Goal: Task Accomplishment & Management: Manage account settings

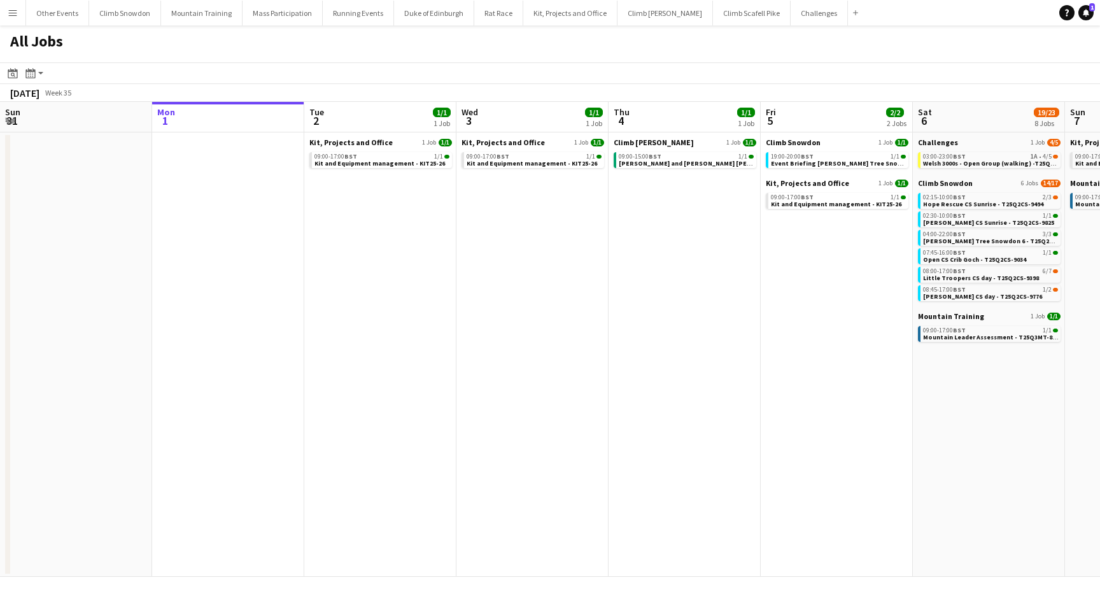
click at [12, 8] on app-icon "Menu" at bounding box center [13, 13] width 10 height 10
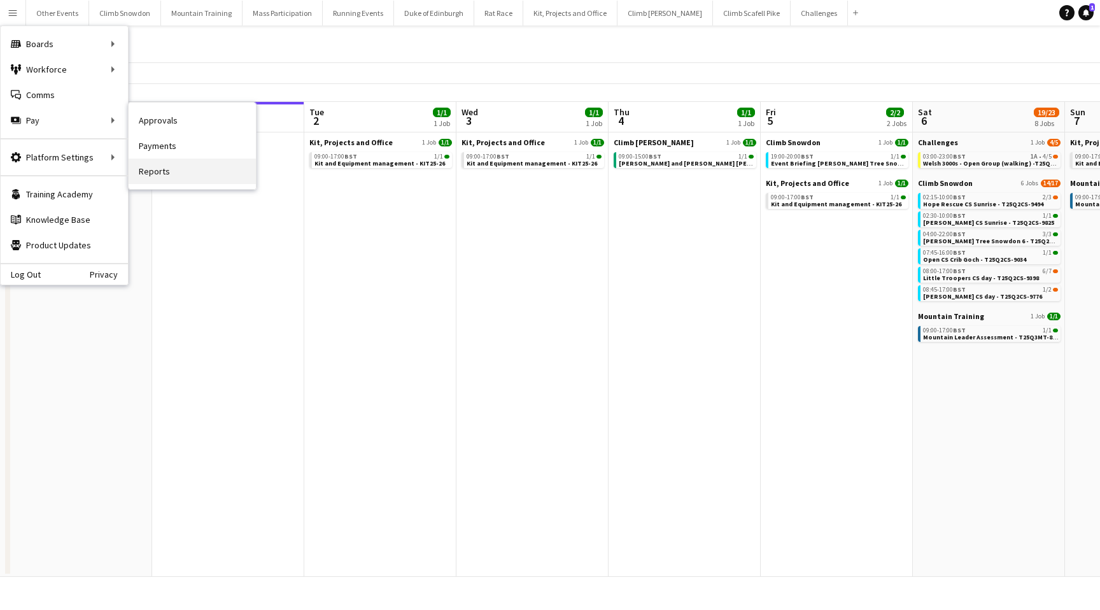
click at [180, 170] on link "Reports" at bounding box center [192, 171] width 127 height 25
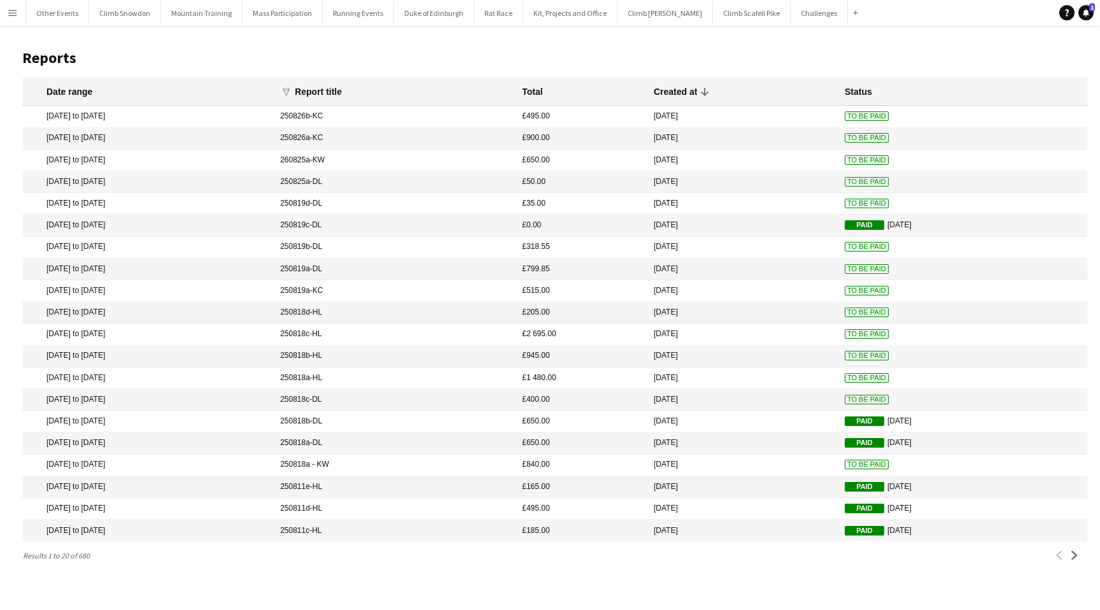
click at [468, 460] on mat-cell "250818a - KW" at bounding box center [395, 466] width 242 height 22
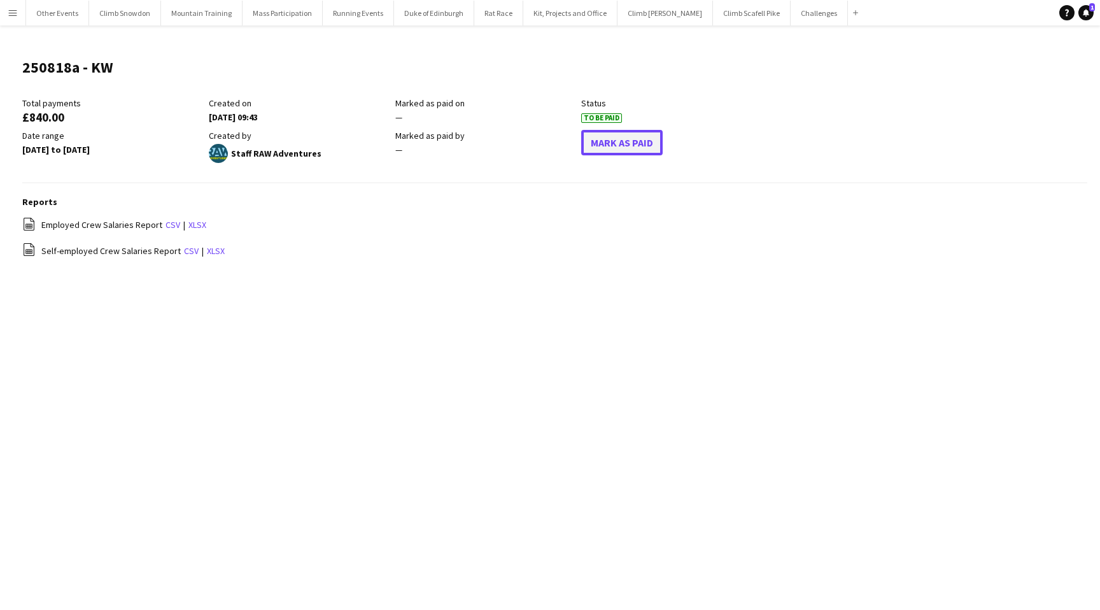
click at [633, 143] on button "Mark As Paid" at bounding box center [621, 142] width 81 height 25
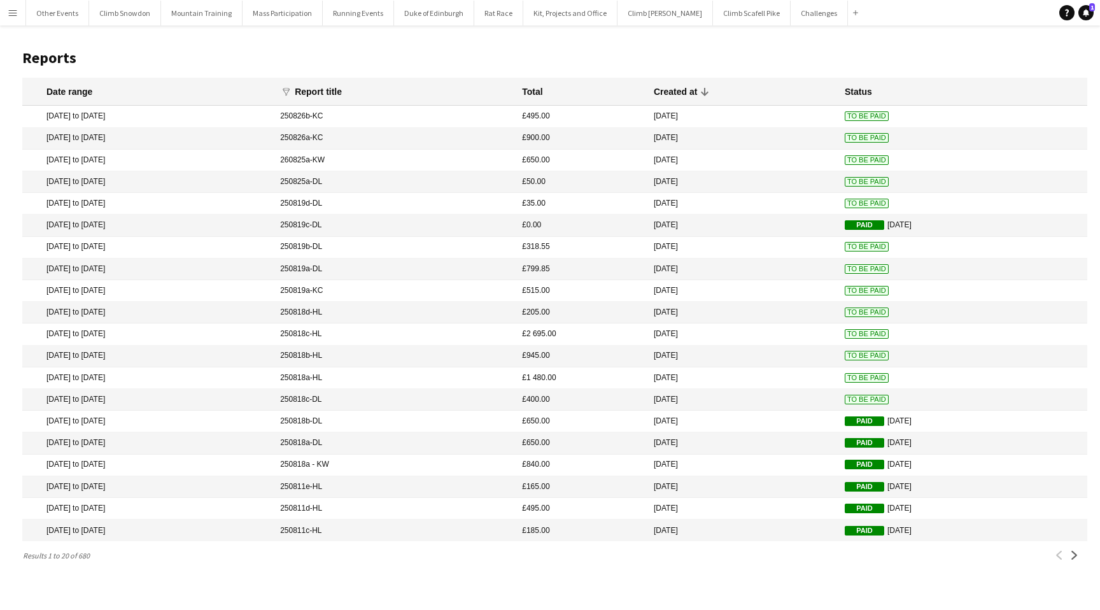
click at [383, 401] on mat-cell "250818c-DL" at bounding box center [395, 400] width 242 height 22
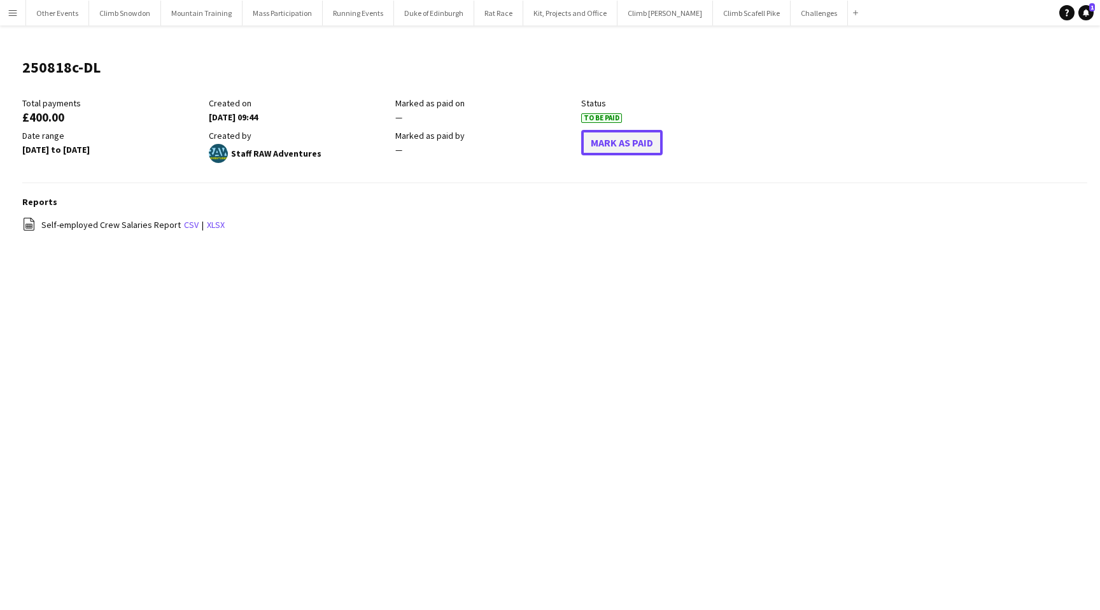
click at [608, 145] on button "Mark As Paid" at bounding box center [621, 142] width 81 height 25
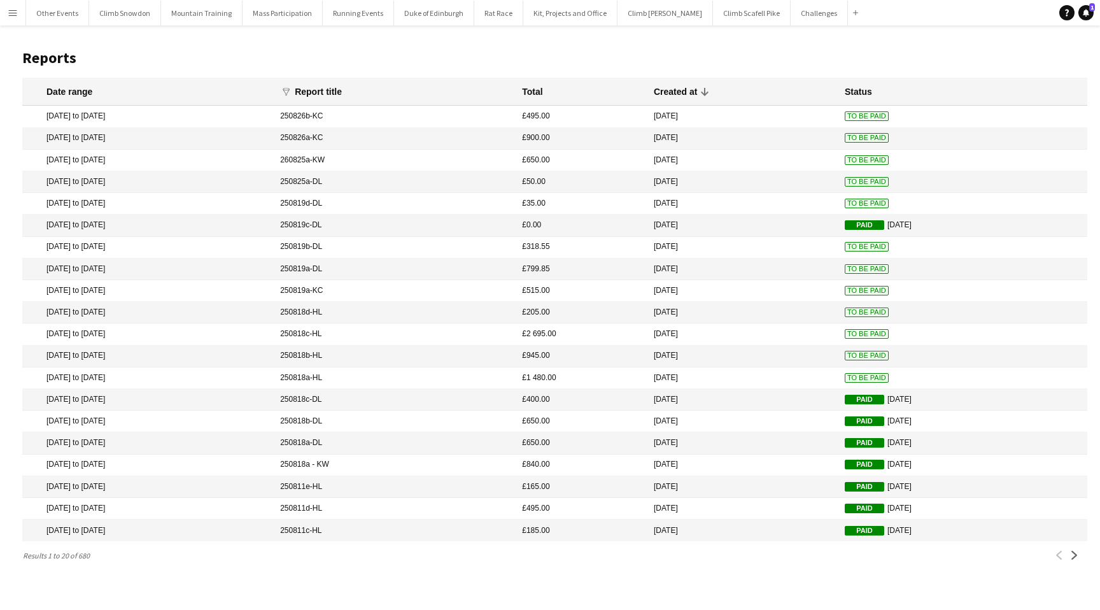
click at [432, 382] on mat-cell "250818a-HL" at bounding box center [395, 378] width 242 height 22
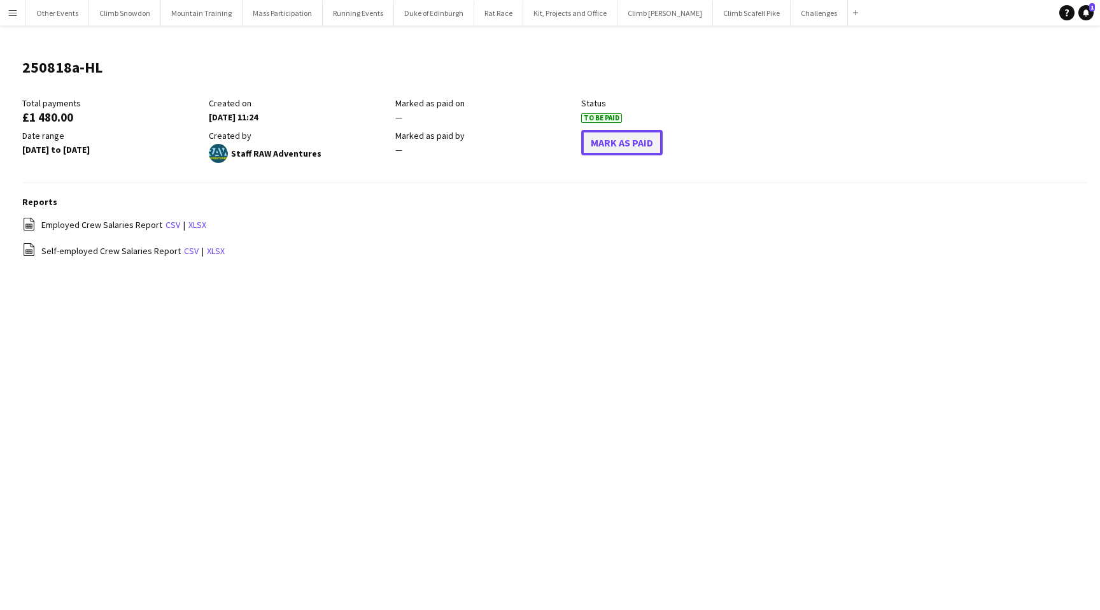
click at [609, 141] on button "Mark As Paid" at bounding box center [621, 142] width 81 height 25
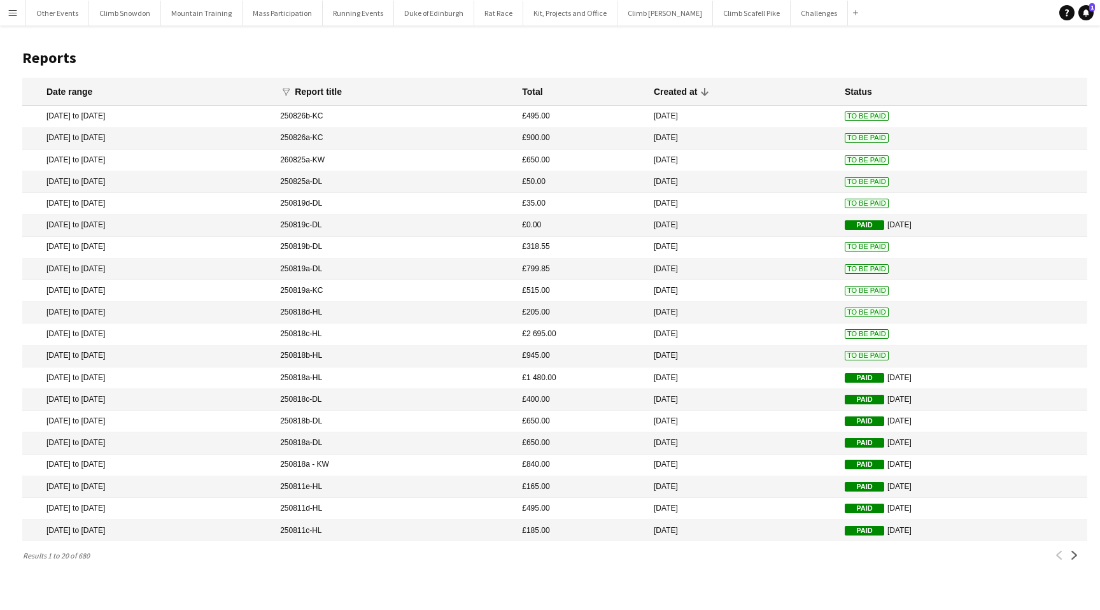
click at [445, 357] on mat-cell "250818b-HL" at bounding box center [395, 357] width 242 height 22
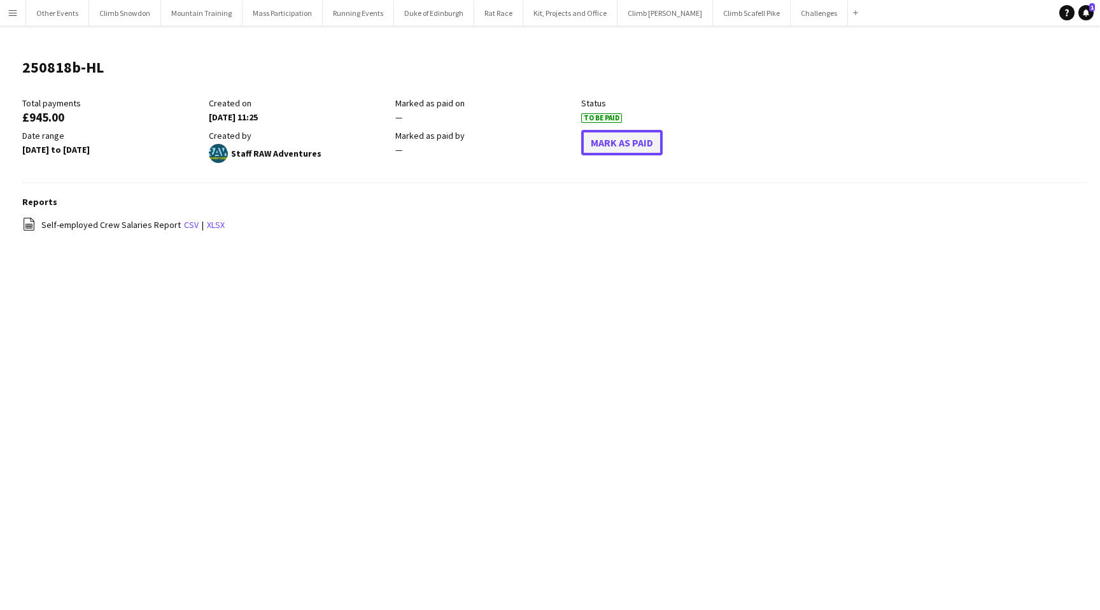
click at [609, 139] on button "Mark As Paid" at bounding box center [621, 142] width 81 height 25
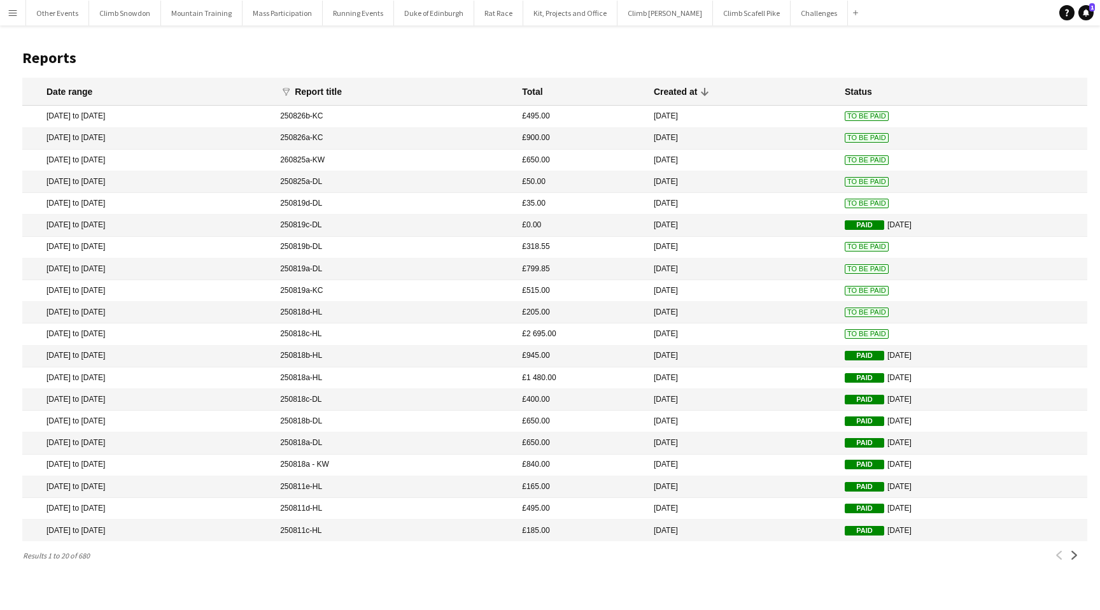
click at [418, 203] on mat-cell "250819d-DL" at bounding box center [395, 204] width 242 height 22
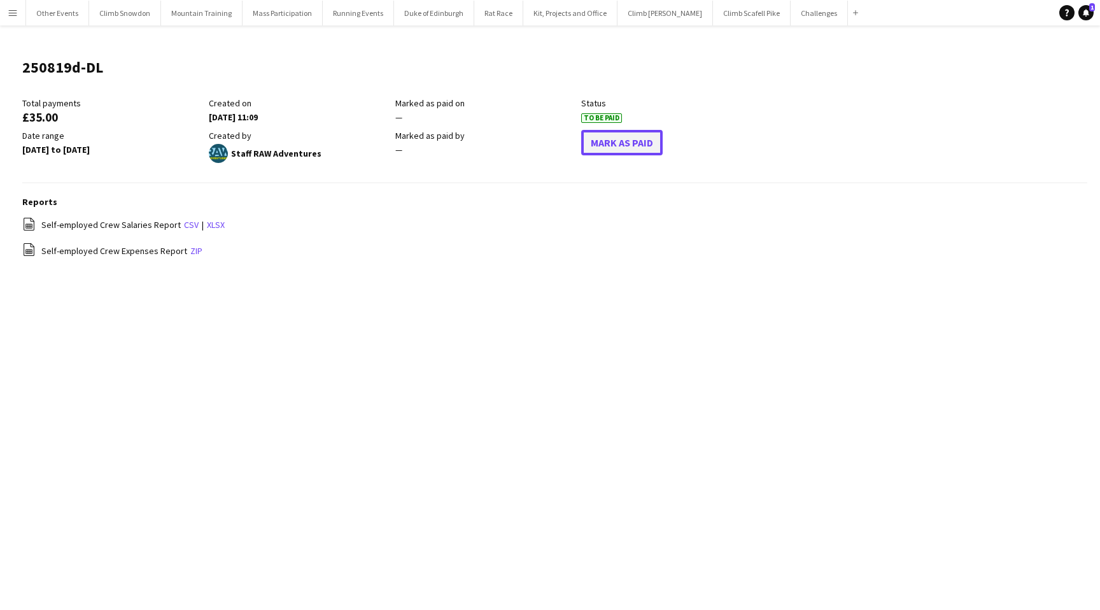
click at [607, 140] on button "Mark As Paid" at bounding box center [621, 142] width 81 height 25
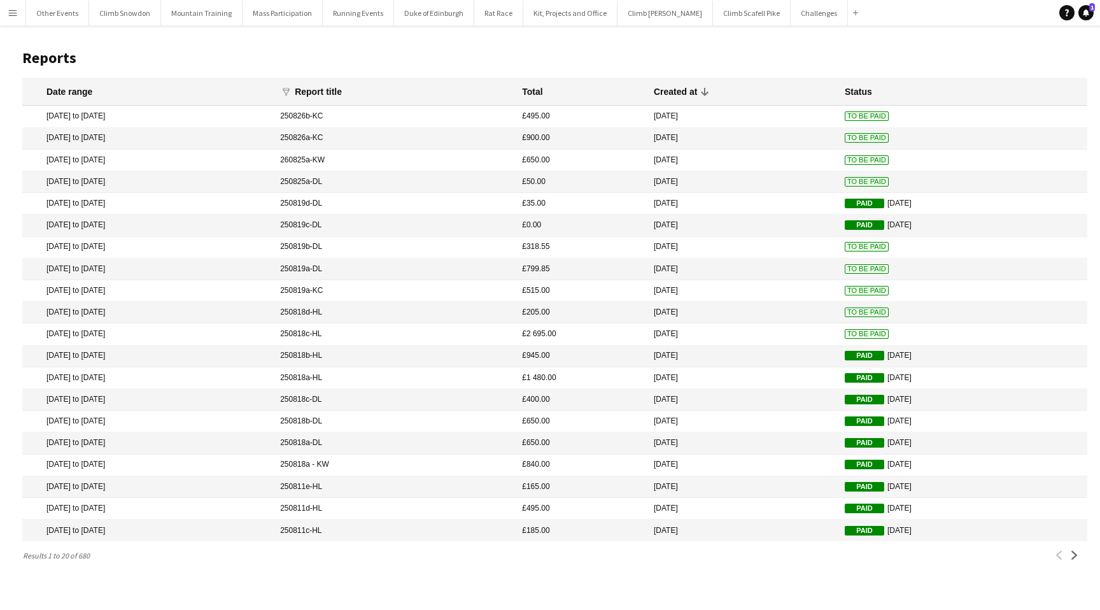
click at [422, 246] on mat-cell "250819b-DL" at bounding box center [395, 248] width 242 height 22
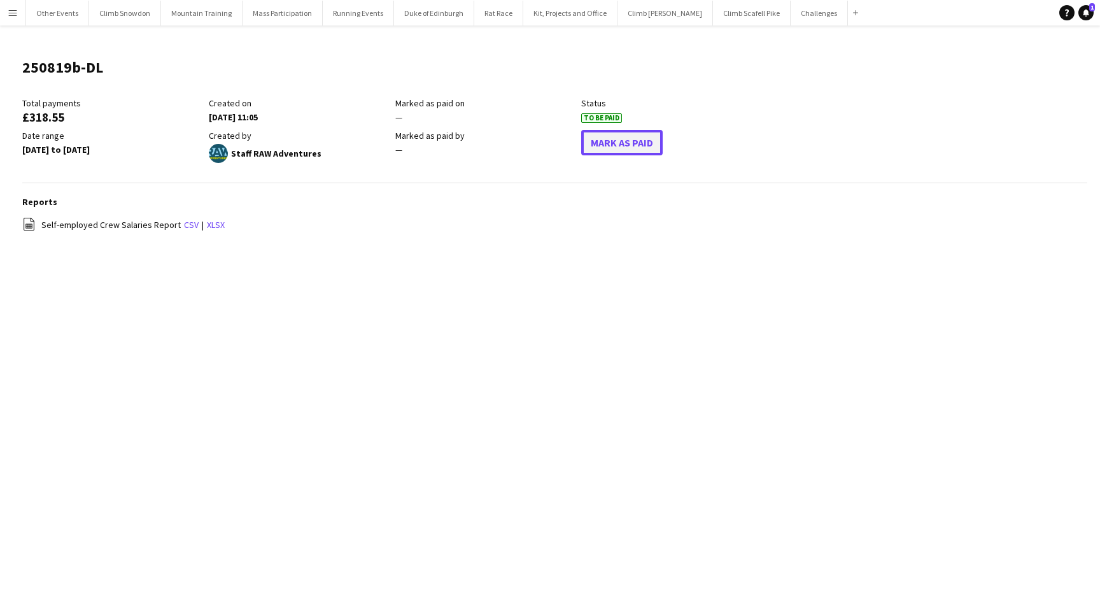
click at [593, 143] on button "Mark As Paid" at bounding box center [621, 142] width 81 height 25
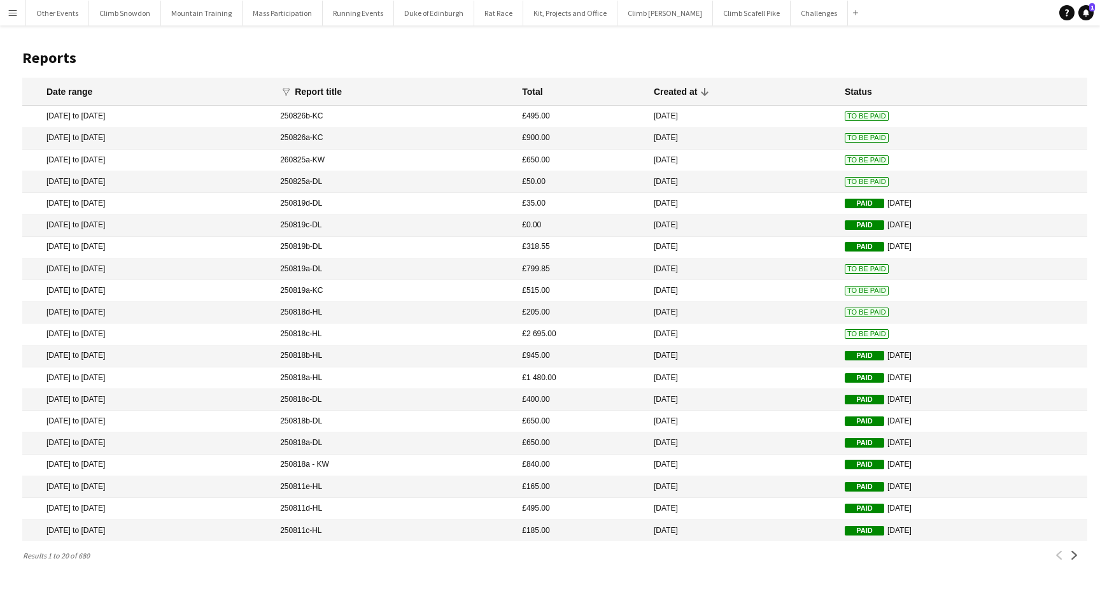
click at [427, 269] on mat-cell "250819a-DL" at bounding box center [395, 269] width 242 height 22
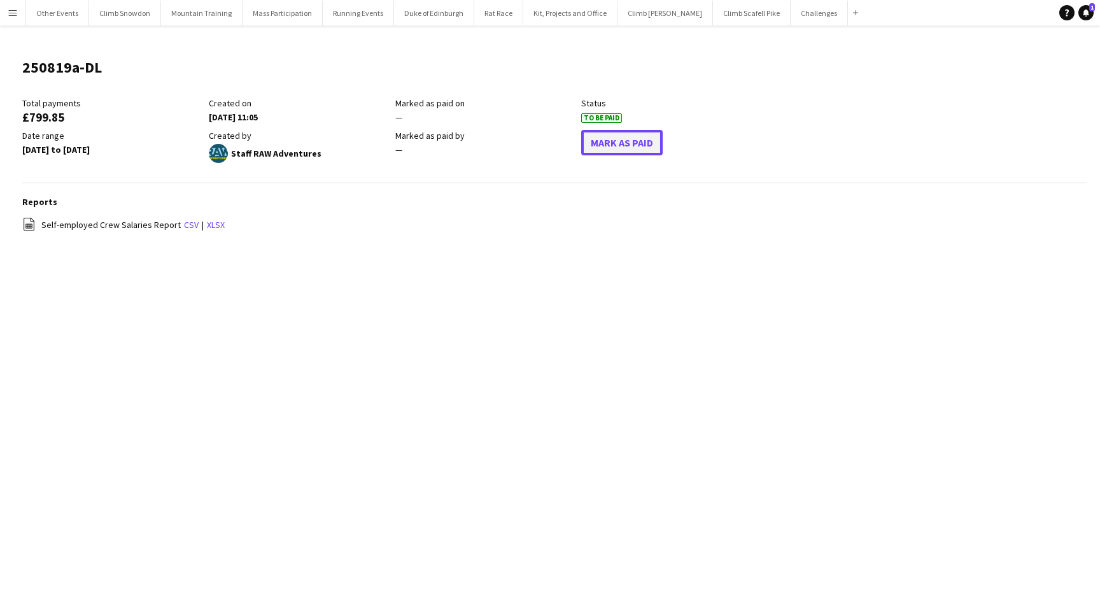
click at [611, 141] on button "Mark As Paid" at bounding box center [621, 142] width 81 height 25
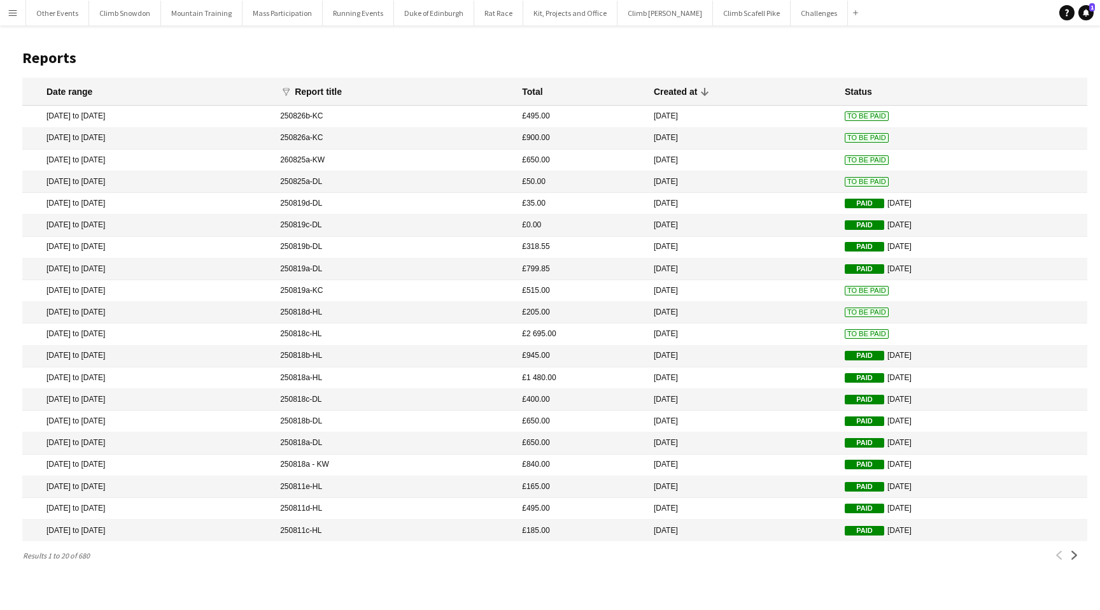
click at [425, 287] on mat-cell "250819a-KC" at bounding box center [395, 291] width 242 height 22
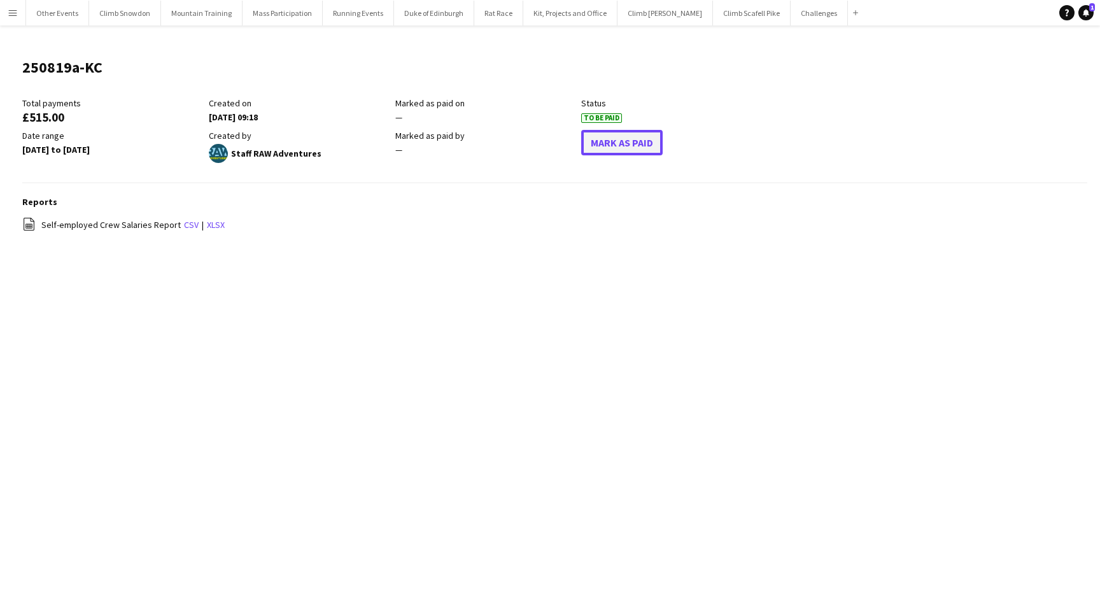
click at [620, 146] on button "Mark As Paid" at bounding box center [621, 142] width 81 height 25
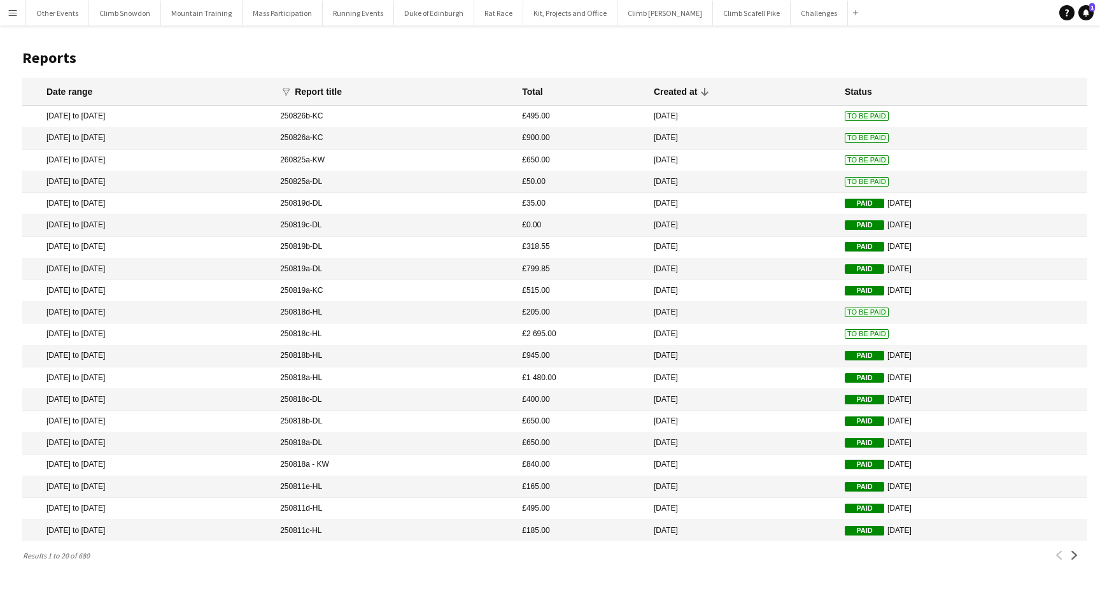
click at [406, 310] on mat-cell "250818d-HL" at bounding box center [395, 313] width 242 height 22
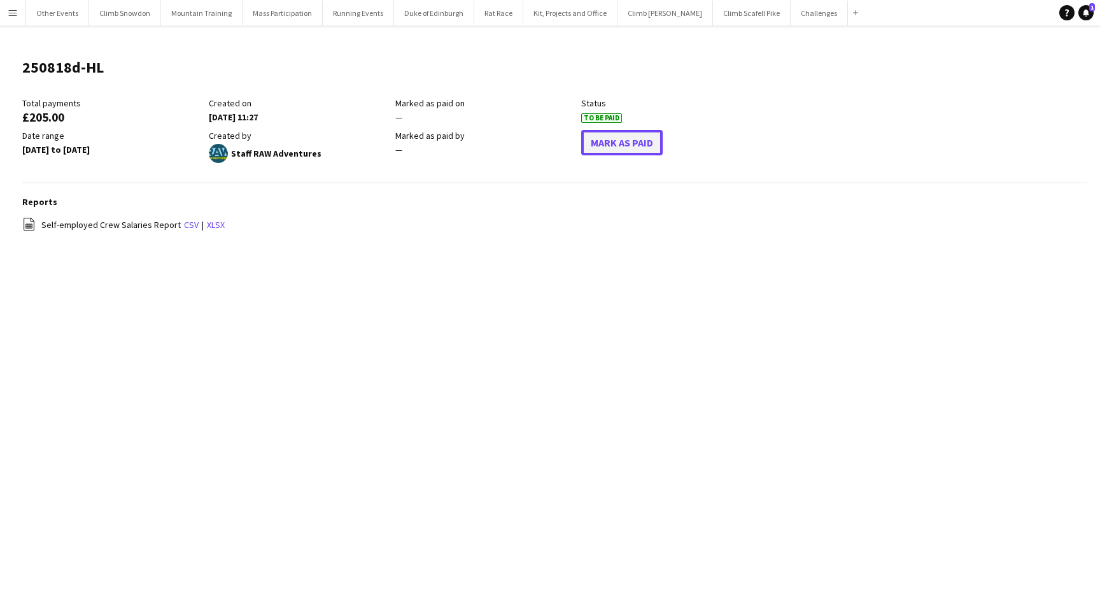
click at [590, 147] on button "Mark As Paid" at bounding box center [621, 142] width 81 height 25
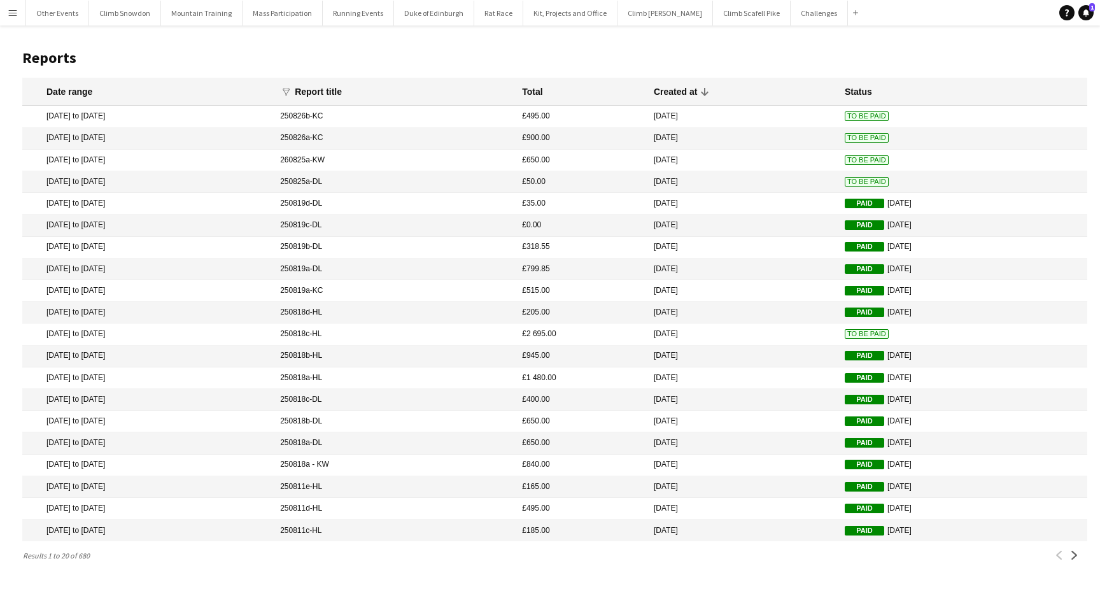
click at [411, 330] on mat-cell "250818c-HL" at bounding box center [395, 334] width 242 height 22
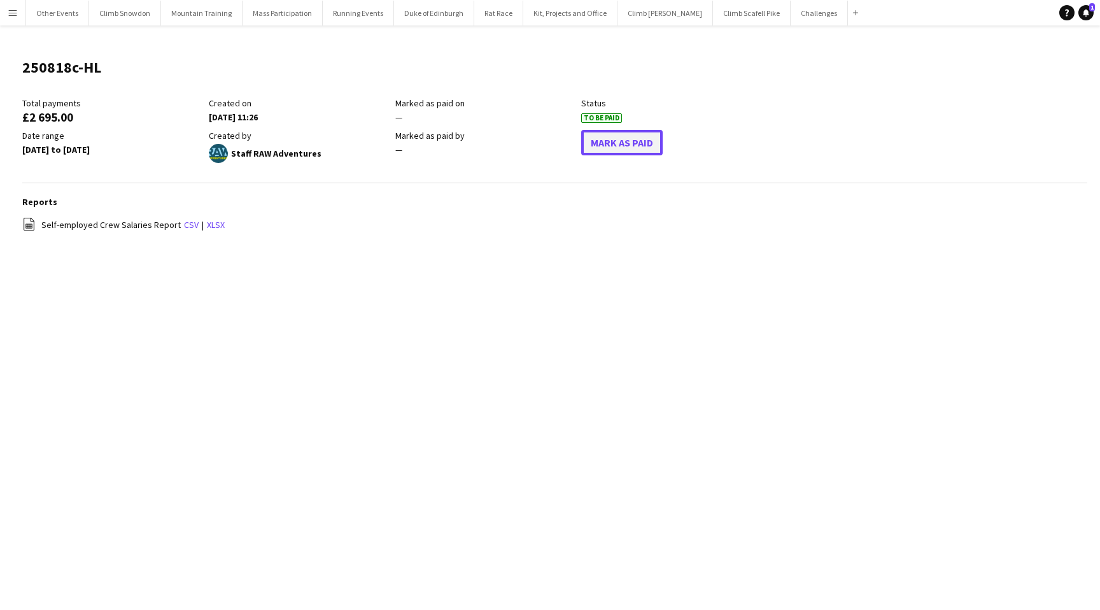
click at [596, 146] on button "Mark As Paid" at bounding box center [621, 142] width 81 height 25
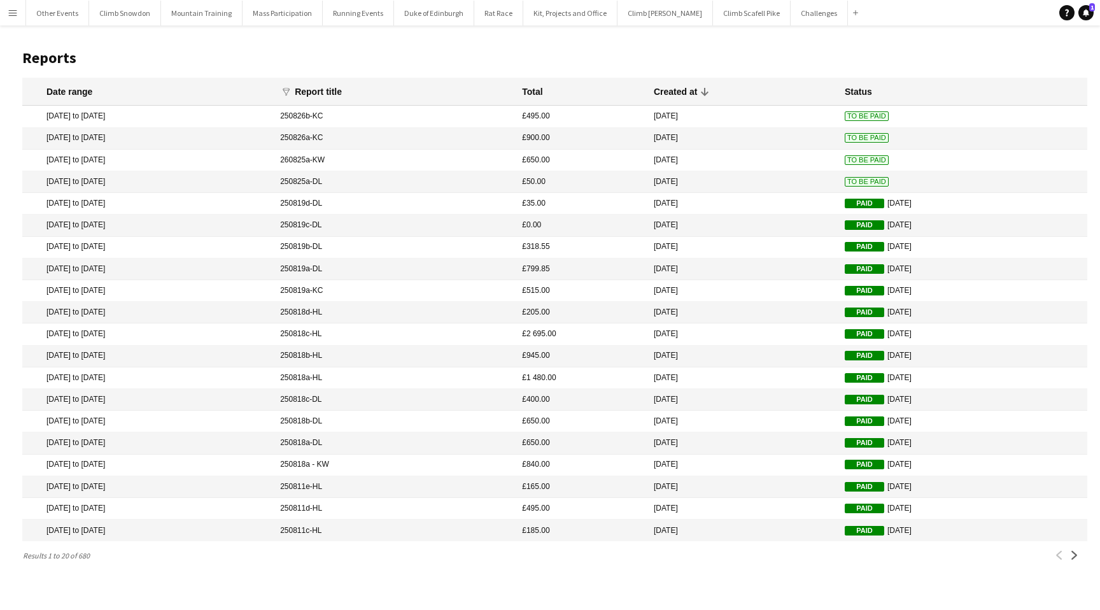
click at [9, 8] on app-icon "Menu" at bounding box center [13, 13] width 10 height 10
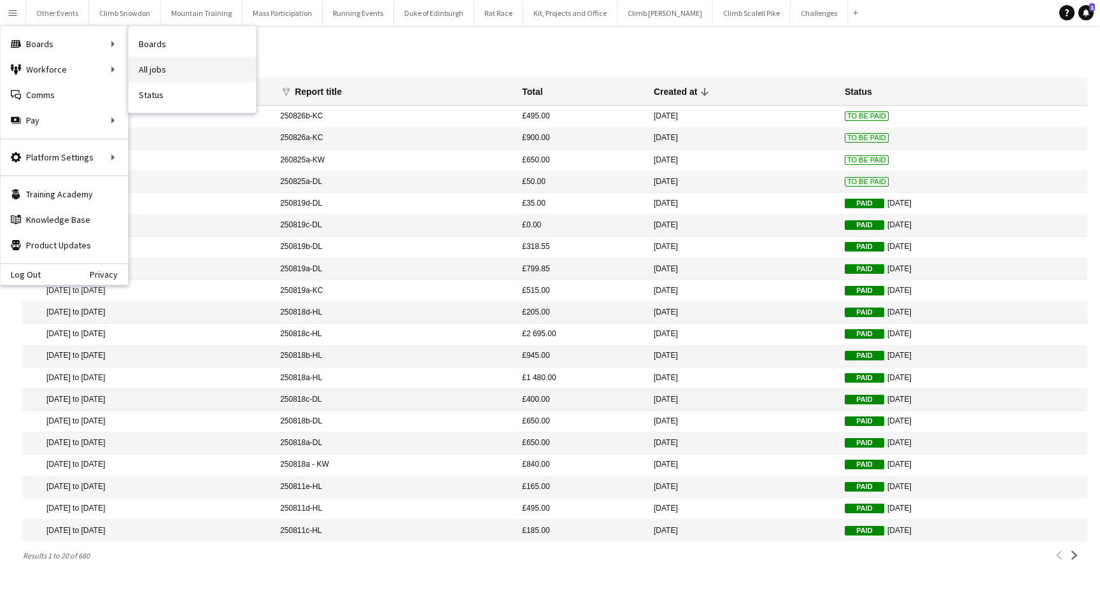
click at [174, 70] on link "All jobs" at bounding box center [192, 69] width 127 height 25
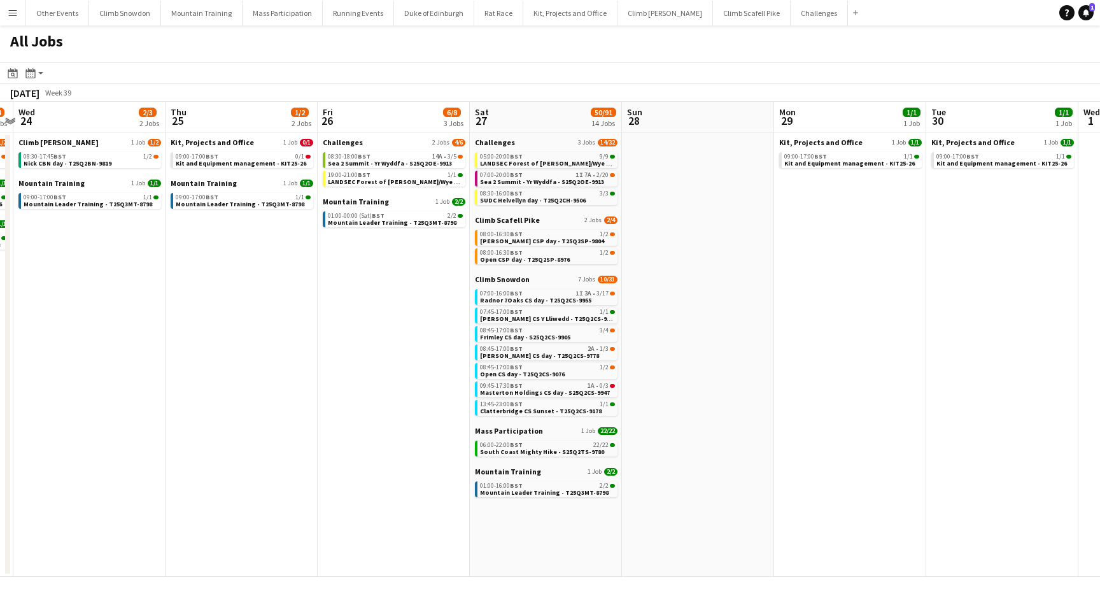
scroll to position [0, 479]
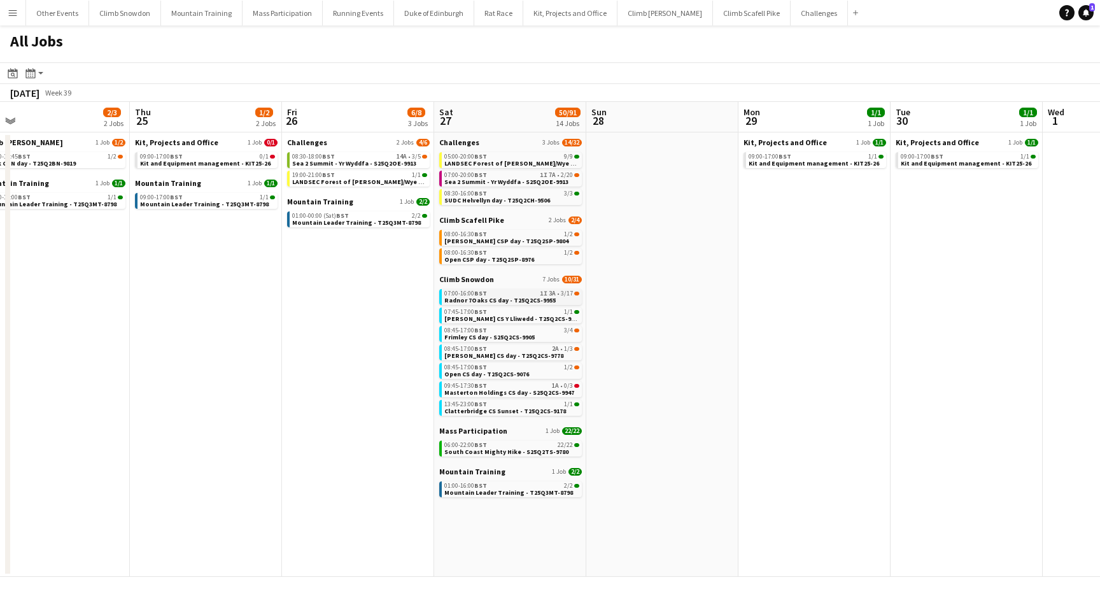
click at [467, 292] on span "07:00-16:00 BST" at bounding box center [465, 293] width 43 height 6
click at [513, 180] on span "Sea 2 Summit - Yr Wyddfa - S25Q2OE-9913" at bounding box center [506, 182] width 124 height 8
click at [483, 448] on span "South Coast Mighty Hike - S25Q2TS-9780" at bounding box center [506, 452] width 124 height 8
click at [17, 13] on app-icon "Menu" at bounding box center [13, 13] width 10 height 10
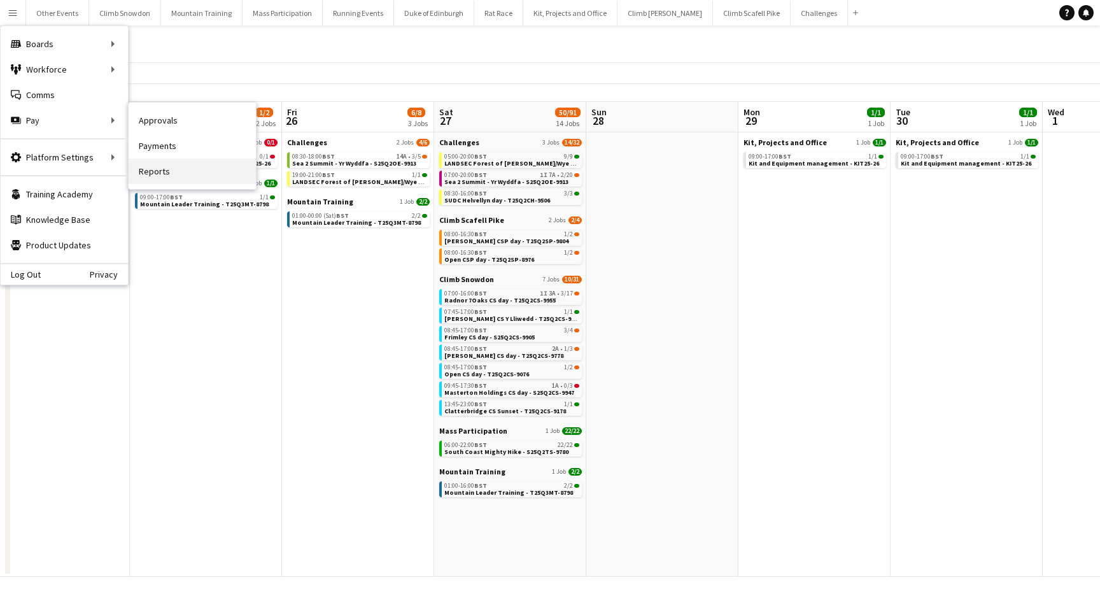
click at [181, 172] on link "Reports" at bounding box center [192, 171] width 127 height 25
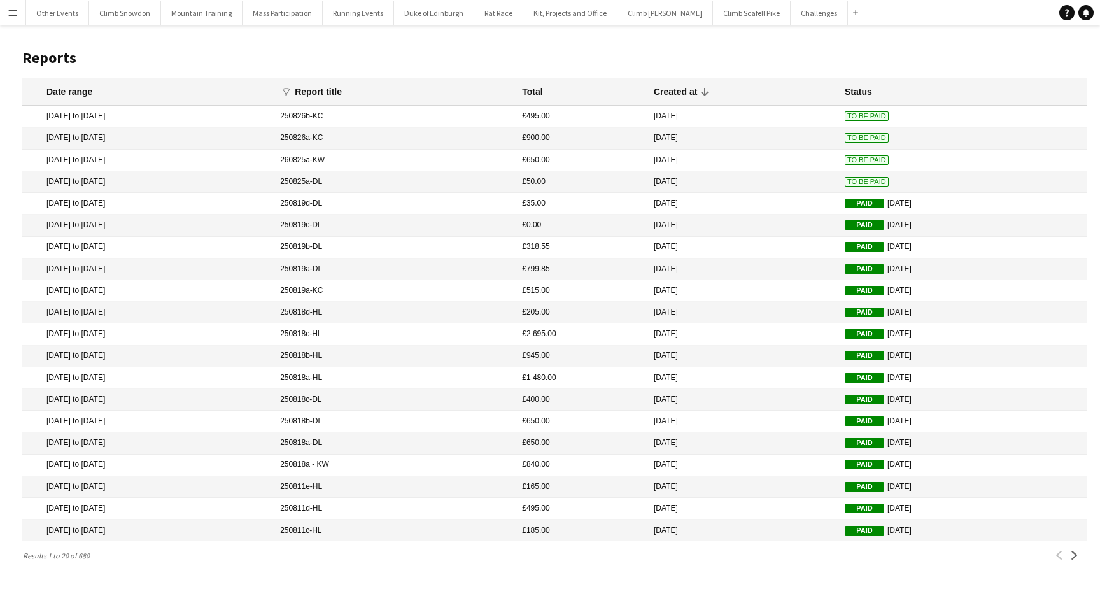
click at [125, 180] on mat-cell "13 Aug 2025 to 13 Aug 2025" at bounding box center [147, 182] width 251 height 22
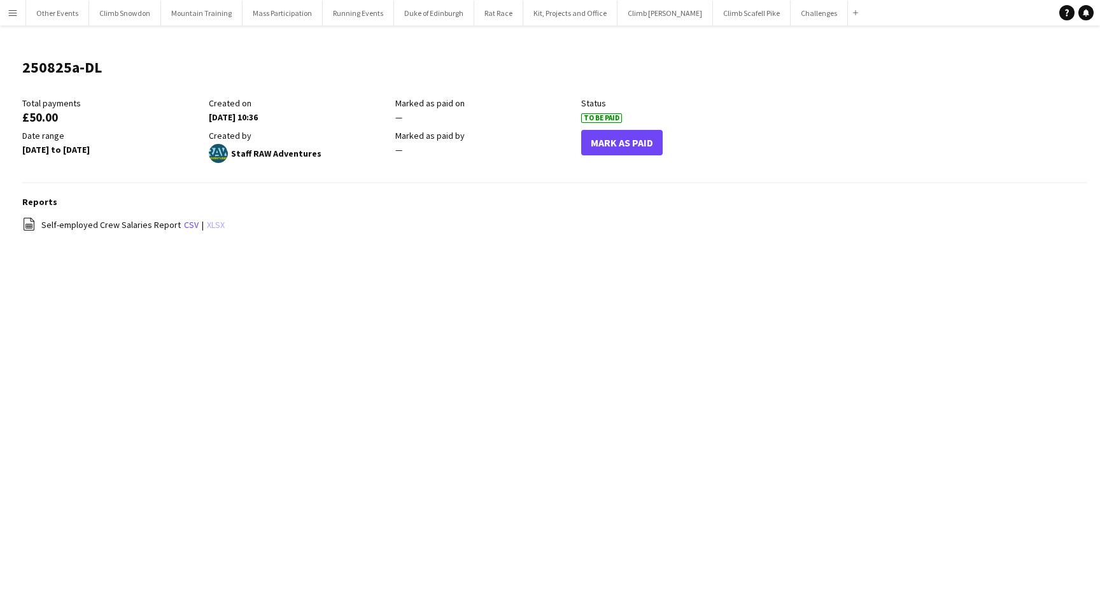
click at [210, 225] on link "xlsx" at bounding box center [216, 224] width 18 height 11
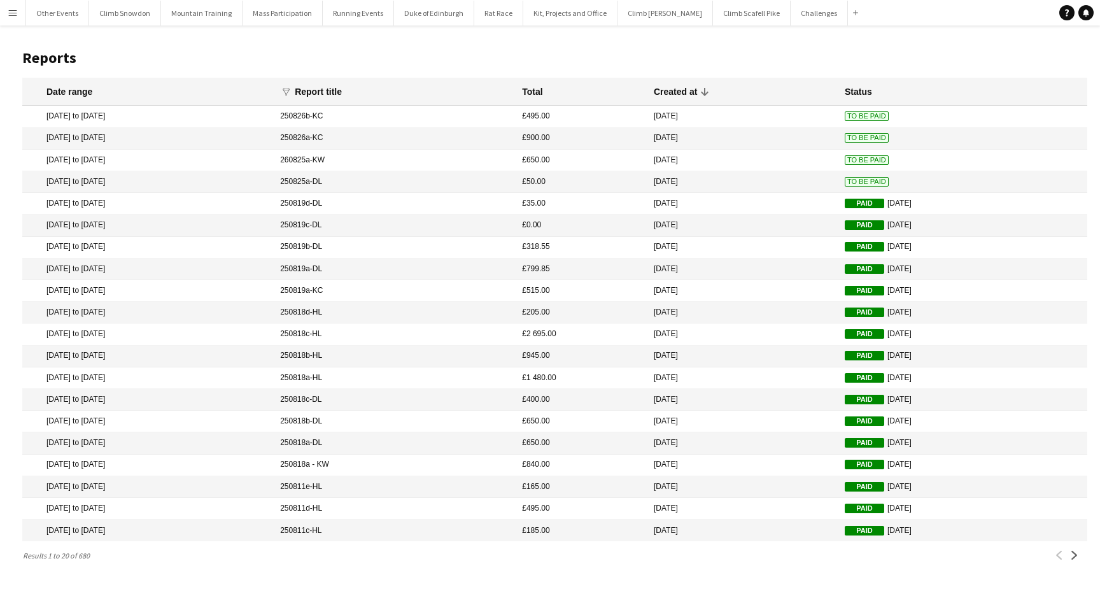
click at [119, 156] on mat-cell "24 Aug 2025 to 25 Aug 2025" at bounding box center [147, 161] width 251 height 22
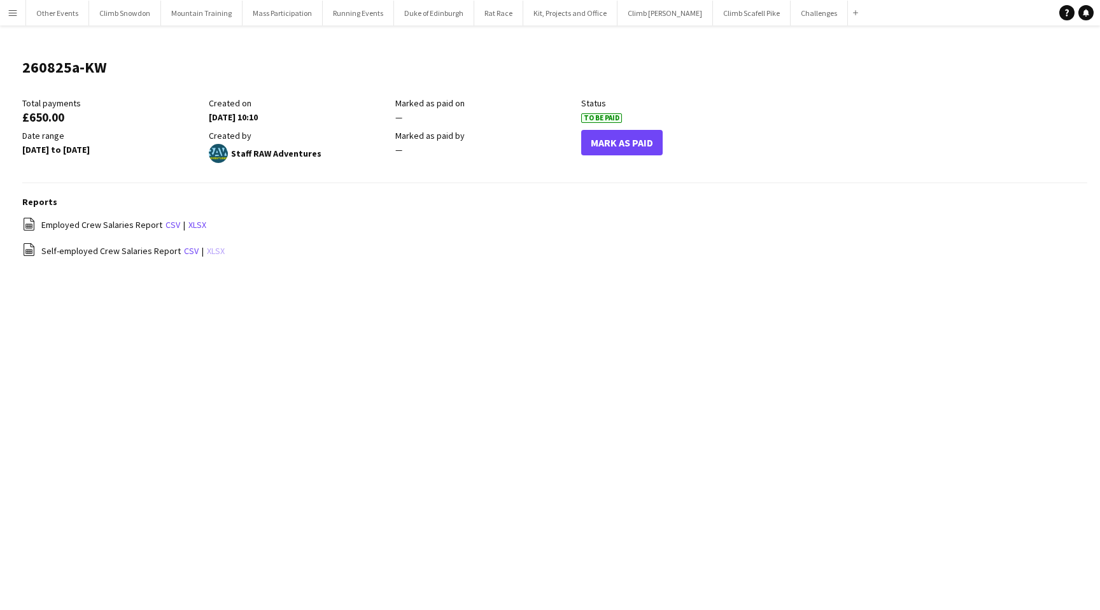
click at [209, 251] on link "xlsx" at bounding box center [216, 250] width 18 height 11
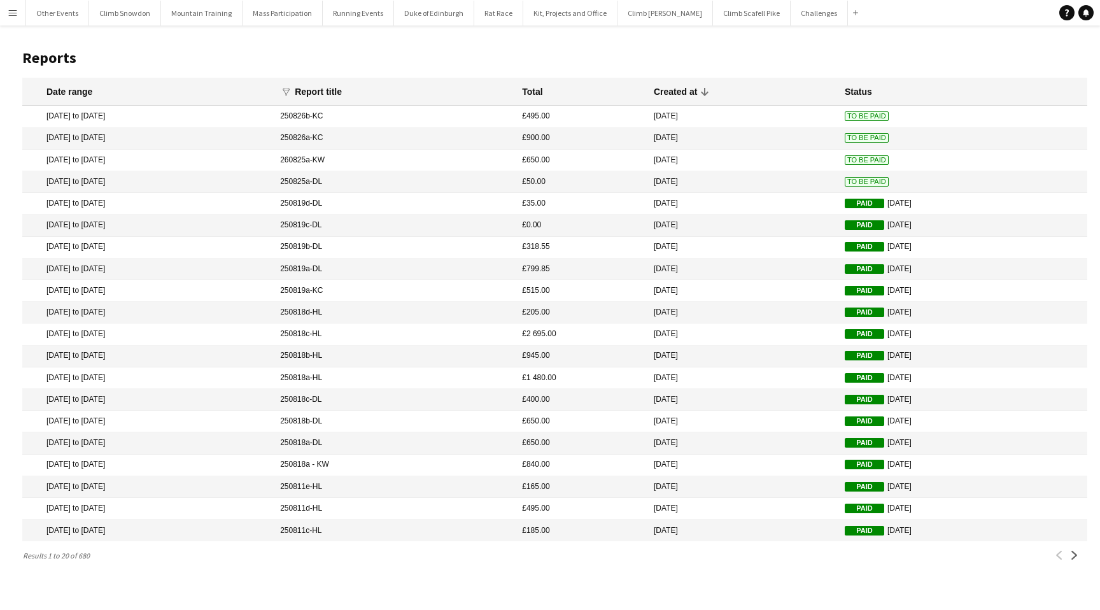
click at [93, 137] on mat-cell "19 Aug 2025 to 24 Aug 2025" at bounding box center [147, 139] width 251 height 22
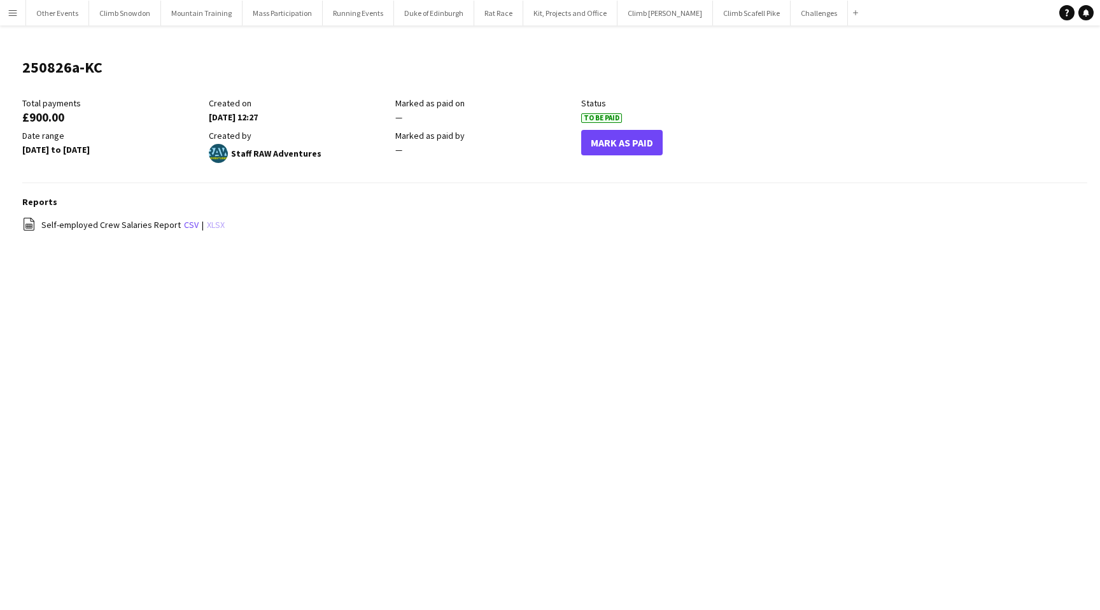
click at [210, 225] on link "xlsx" at bounding box center [216, 224] width 18 height 11
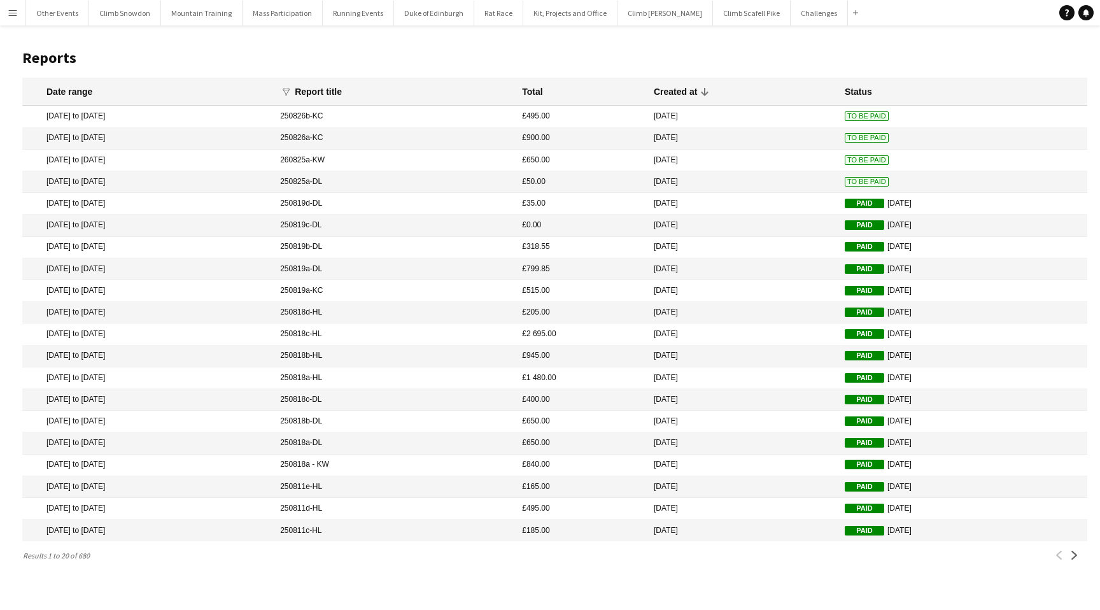
click at [96, 114] on mat-cell "24 Aug 2025 to 24 Aug 2025" at bounding box center [147, 117] width 251 height 22
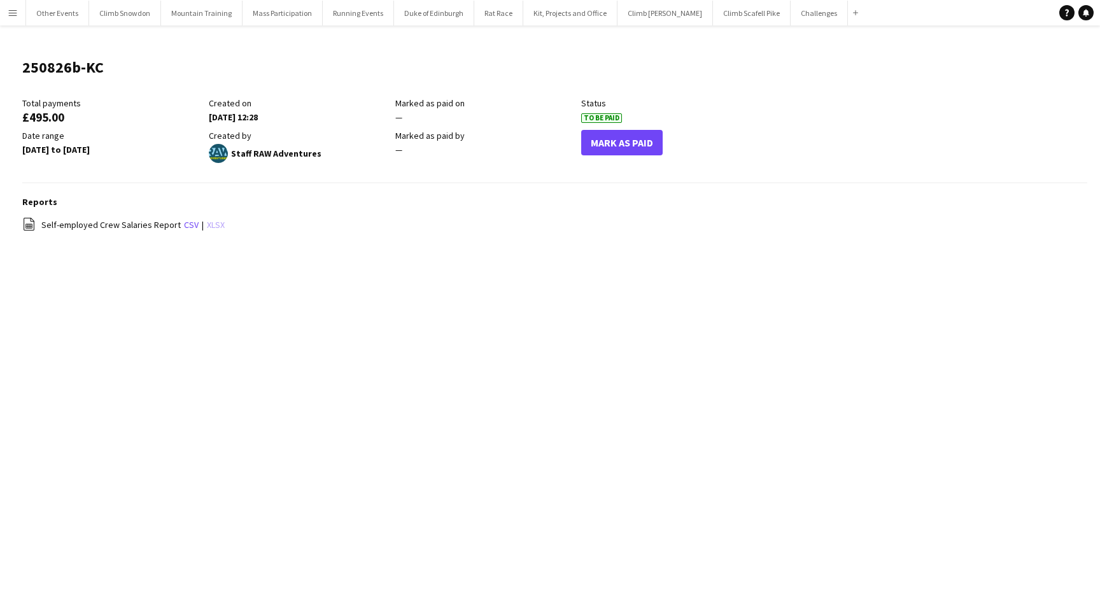
click at [211, 224] on link "xlsx" at bounding box center [216, 224] width 18 height 11
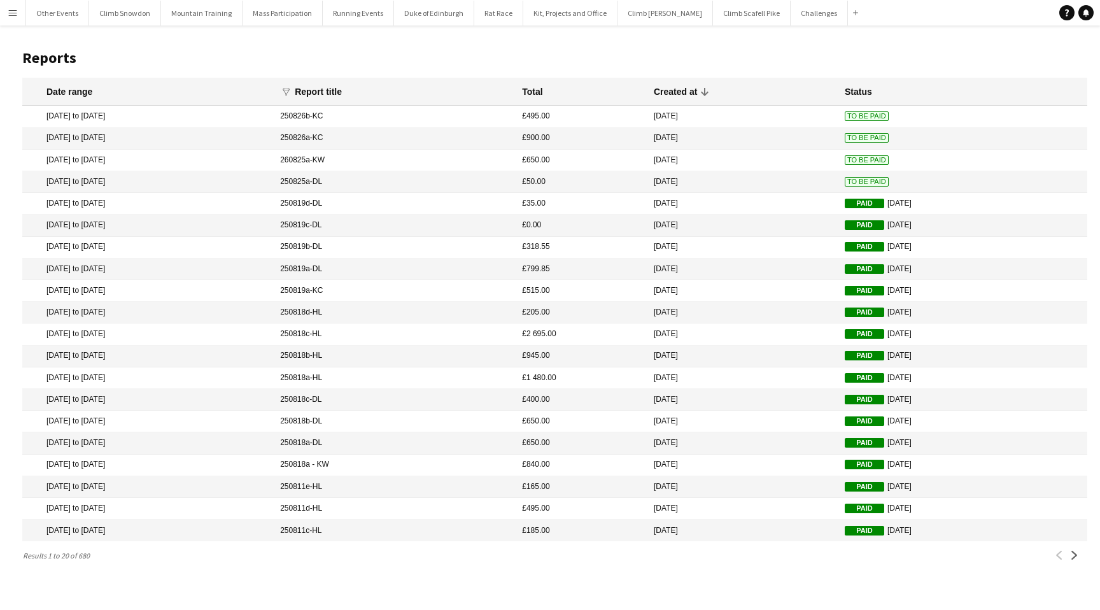
click at [15, 13] on app-icon "Menu" at bounding box center [13, 13] width 10 height 10
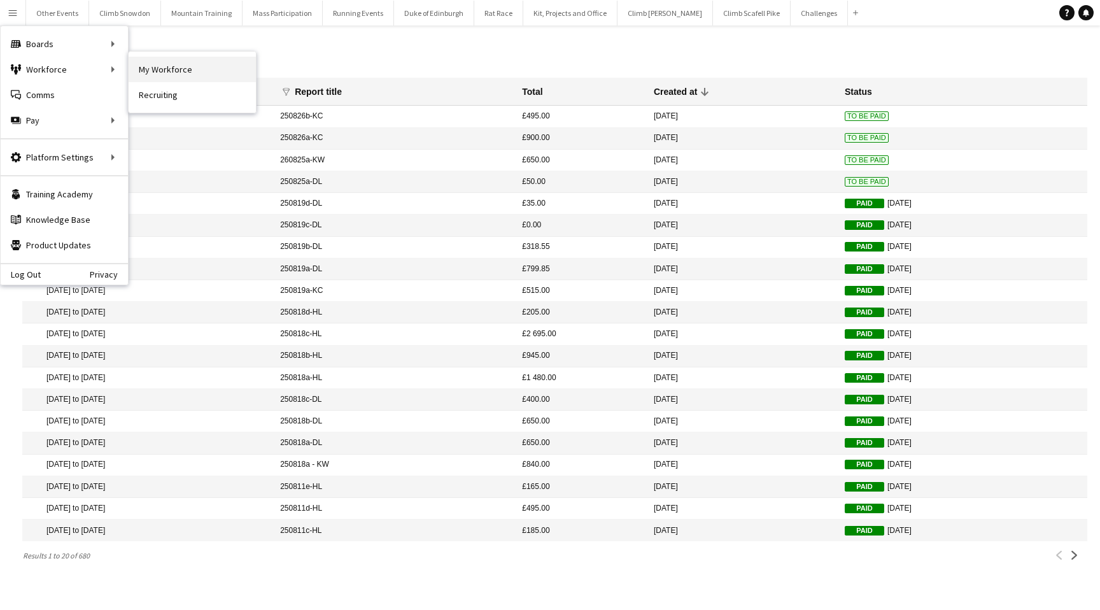
click at [159, 73] on link "My Workforce" at bounding box center [192, 69] width 127 height 25
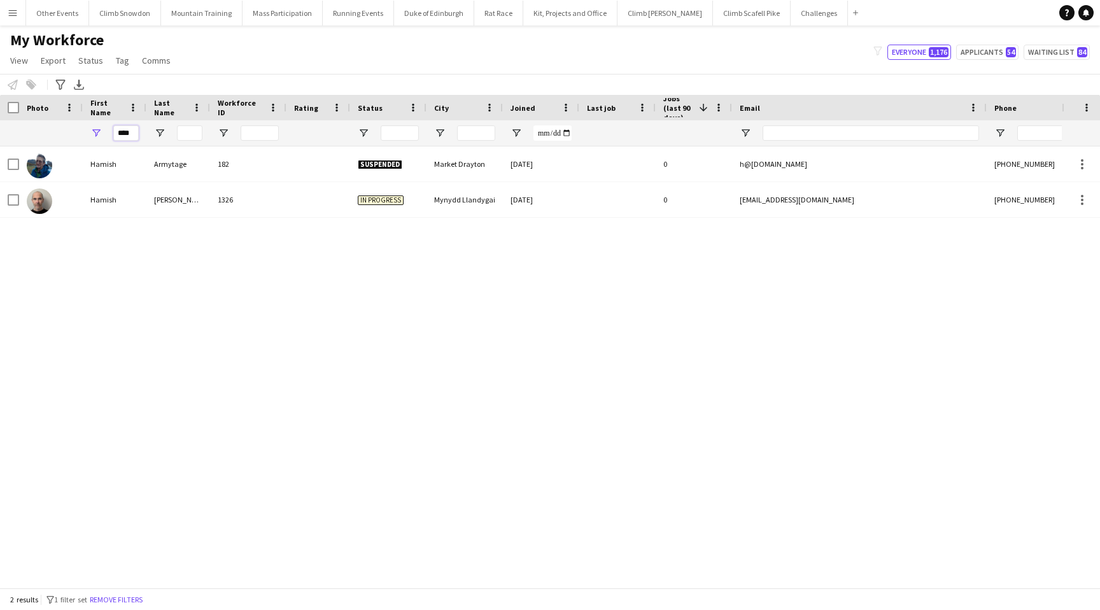
drag, startPoint x: 117, startPoint y: 133, endPoint x: 145, endPoint y: 133, distance: 27.4
click at [145, 133] on div "****" at bounding box center [115, 132] width 64 height 25
type input "*****"
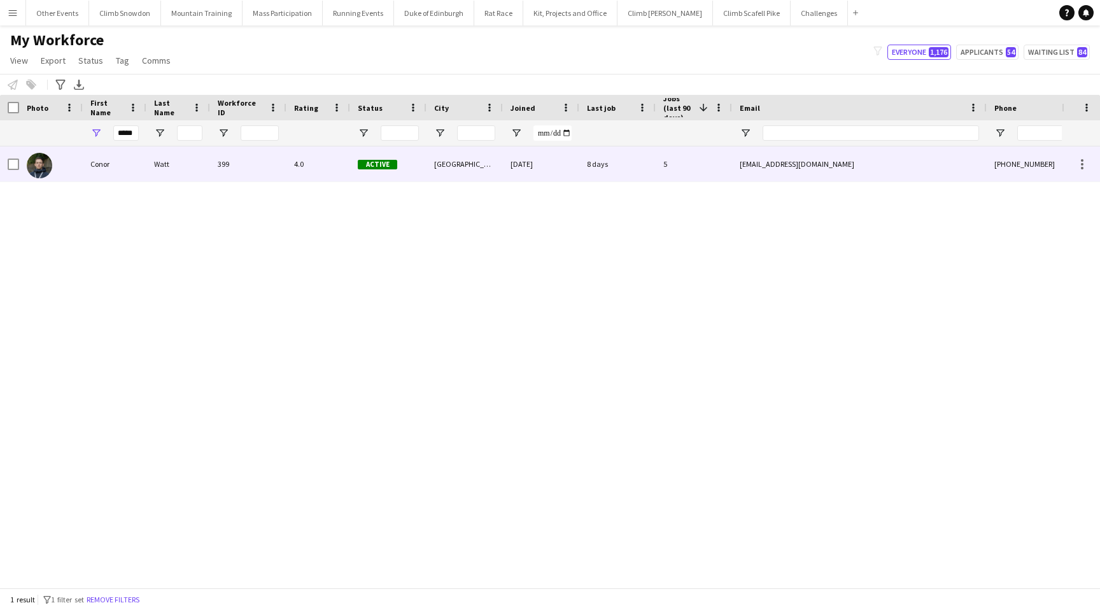
click at [103, 162] on div "Conor" at bounding box center [115, 163] width 64 height 35
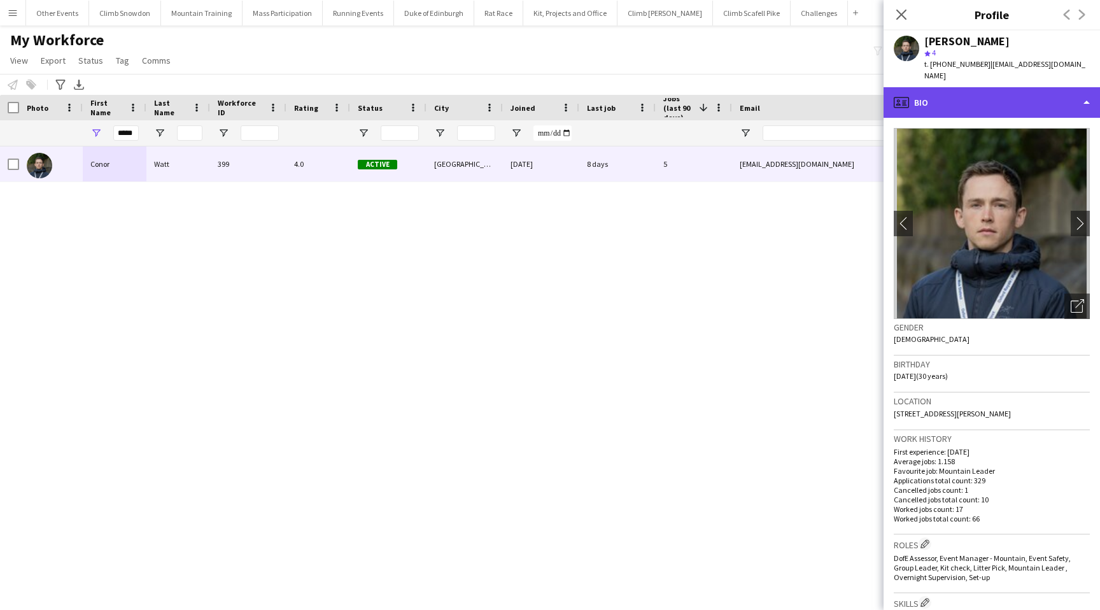
click at [942, 101] on div "profile Bio" at bounding box center [992, 102] width 216 height 31
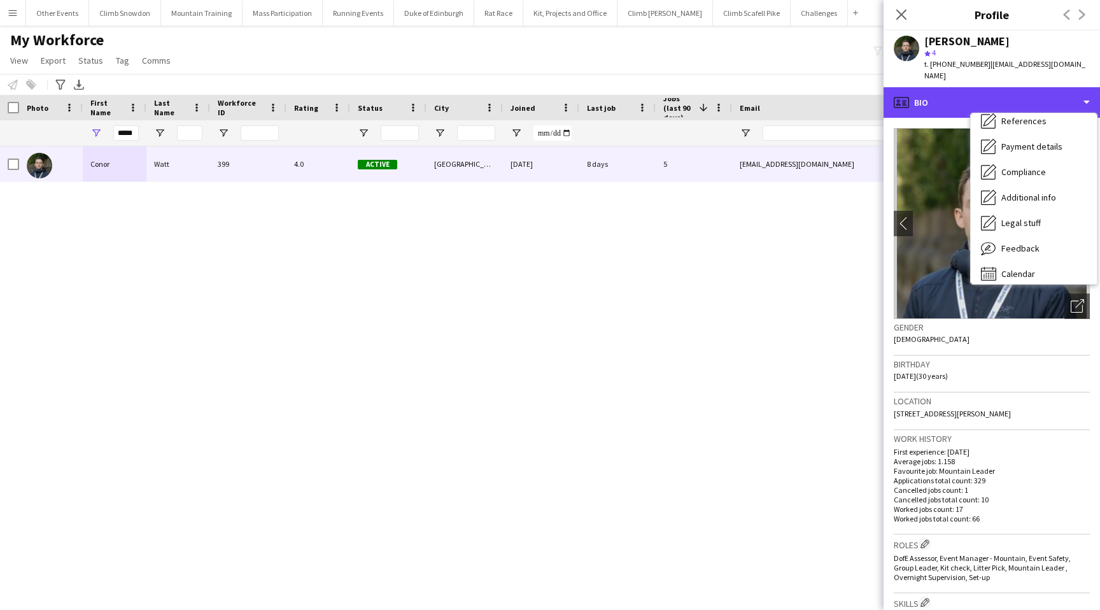
scroll to position [145, 0]
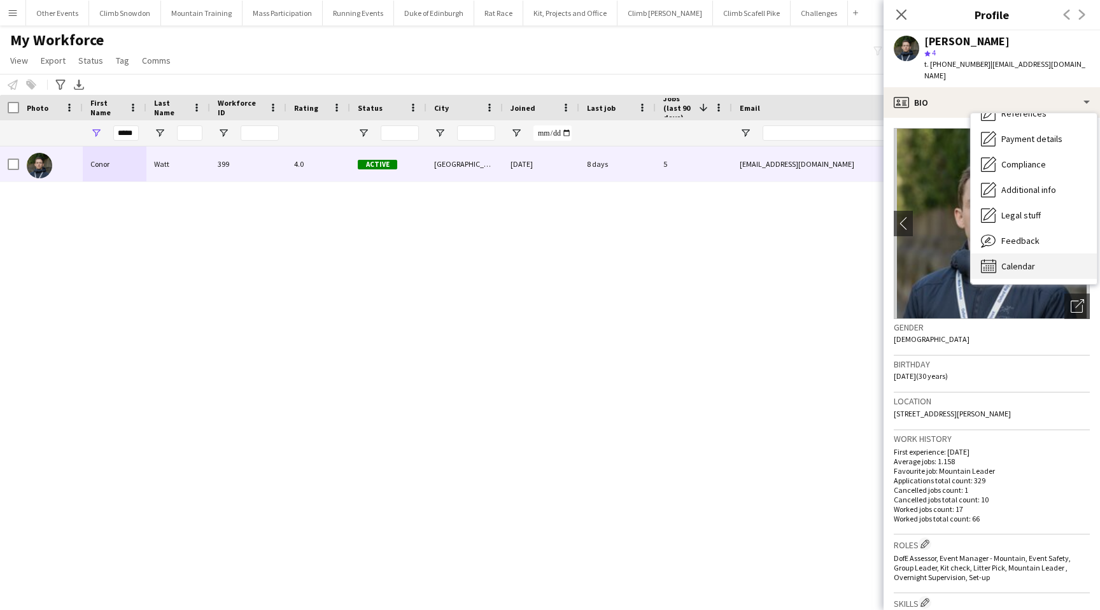
click at [1034, 265] on span "Calendar" at bounding box center [1018, 265] width 34 height 11
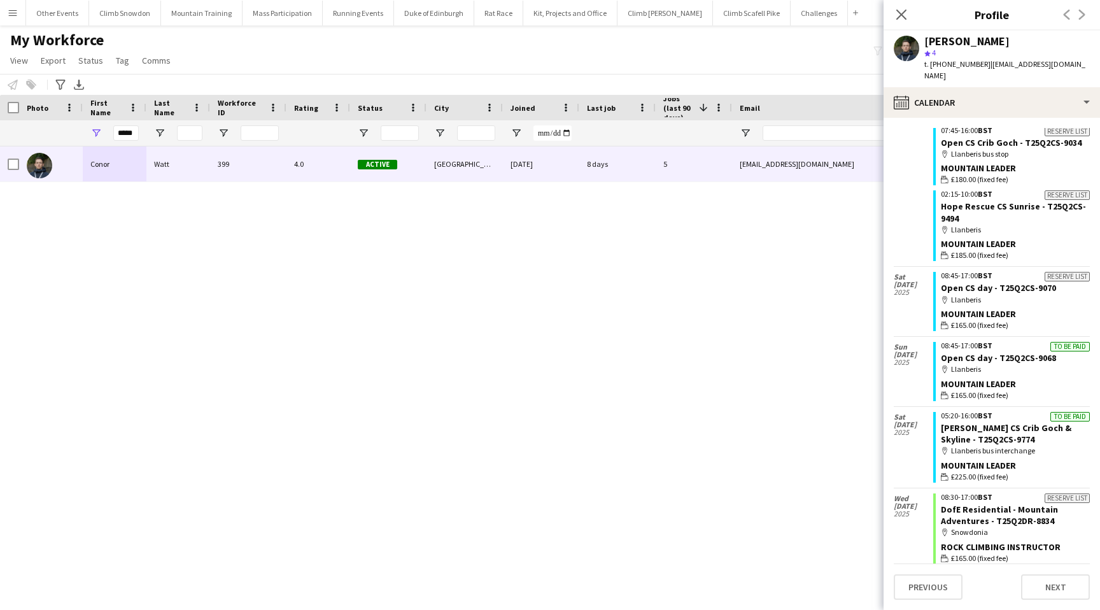
scroll to position [3799, 0]
click at [988, 421] on link "[PERSON_NAME] CS Crib Goch & Skyline - T25Q2CS-9774" at bounding box center [1006, 432] width 131 height 23
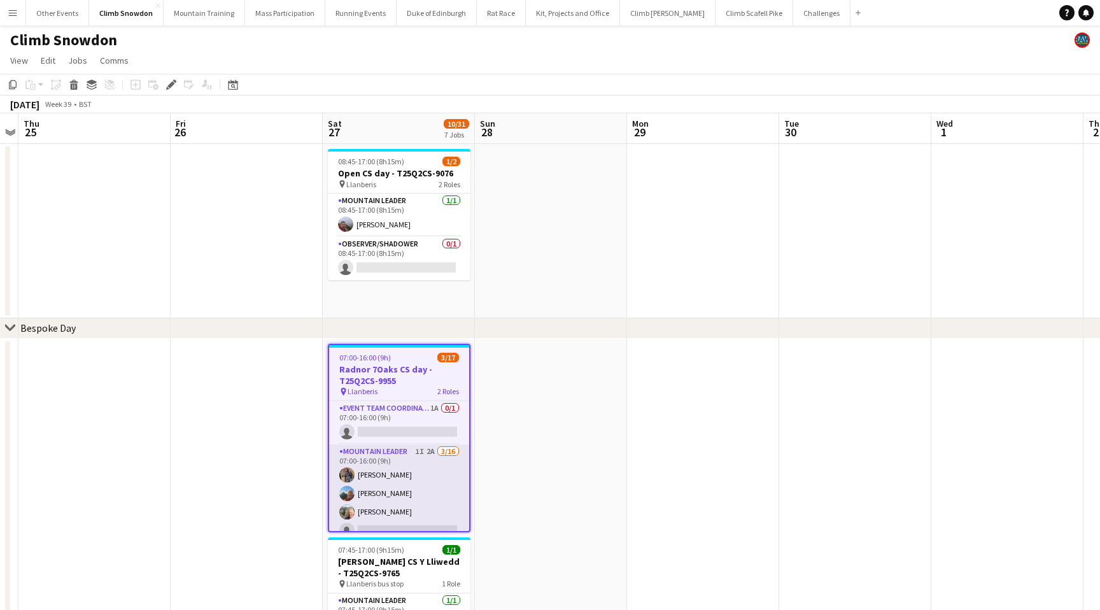
click at [426, 488] on app-card-role "Mountain Leader 1I 2A [DATE] 07:00-16:00 (9h) [PERSON_NAME] [PERSON_NAME] [PERS…" at bounding box center [399, 604] width 140 height 320
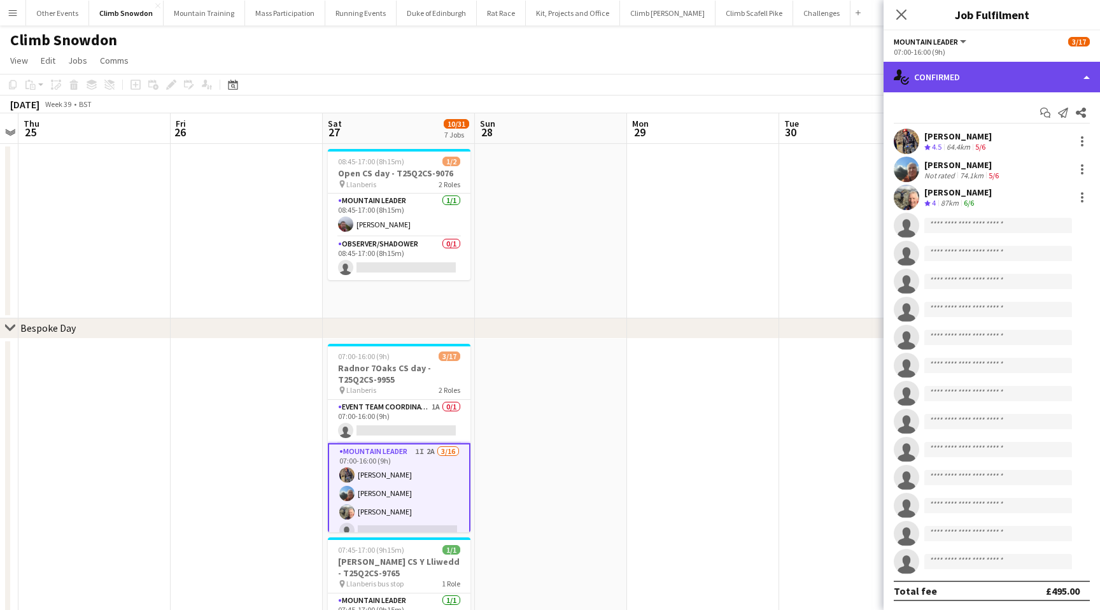
click at [978, 75] on div "single-neutral-actions-check-2 Confirmed" at bounding box center [992, 77] width 216 height 31
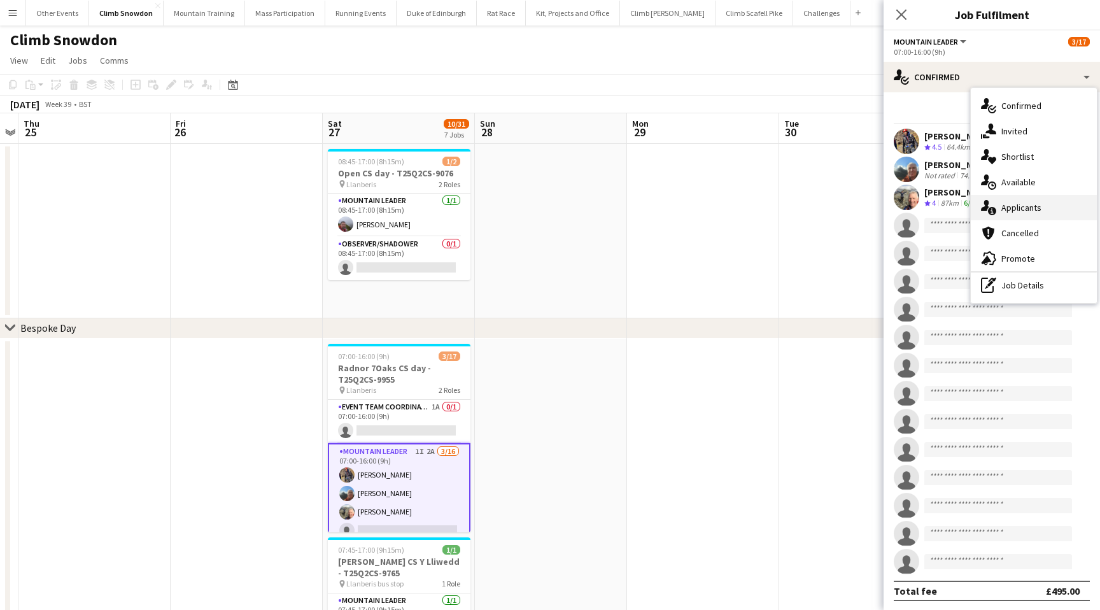
click at [1029, 205] on div "single-neutral-actions-information Applicants" at bounding box center [1034, 207] width 126 height 25
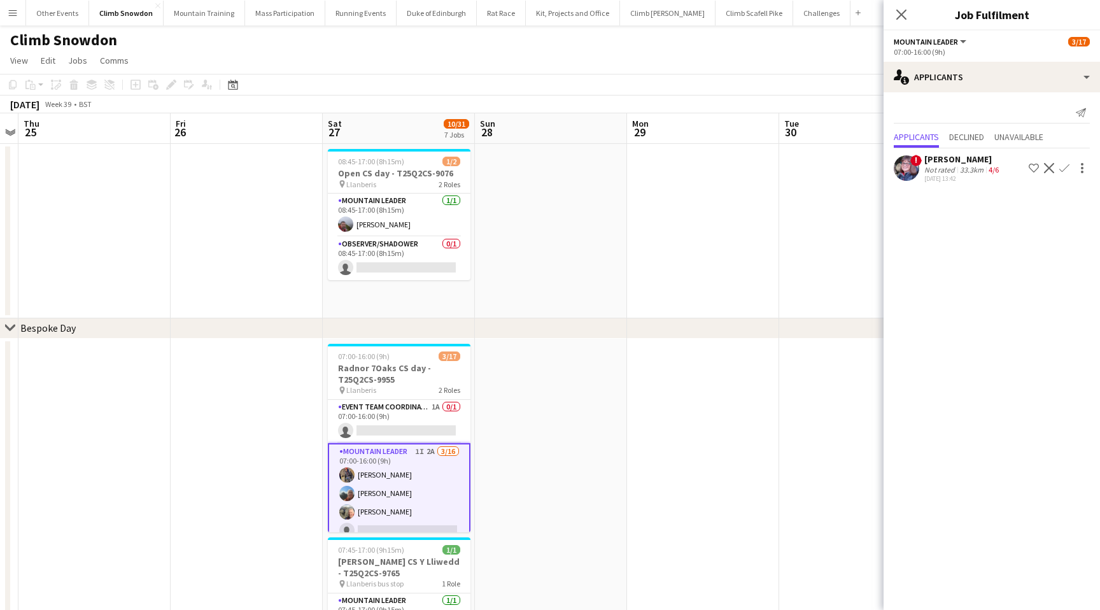
click at [970, 158] on div "[PERSON_NAME]" at bounding box center [962, 158] width 77 height 11
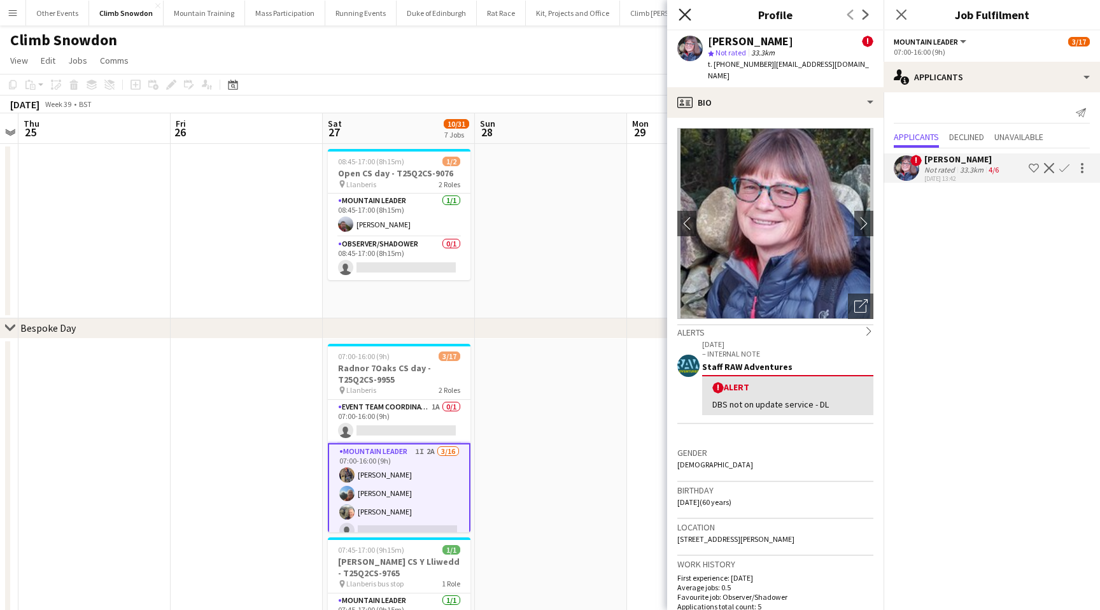
click at [684, 15] on icon at bounding box center [685, 14] width 12 height 12
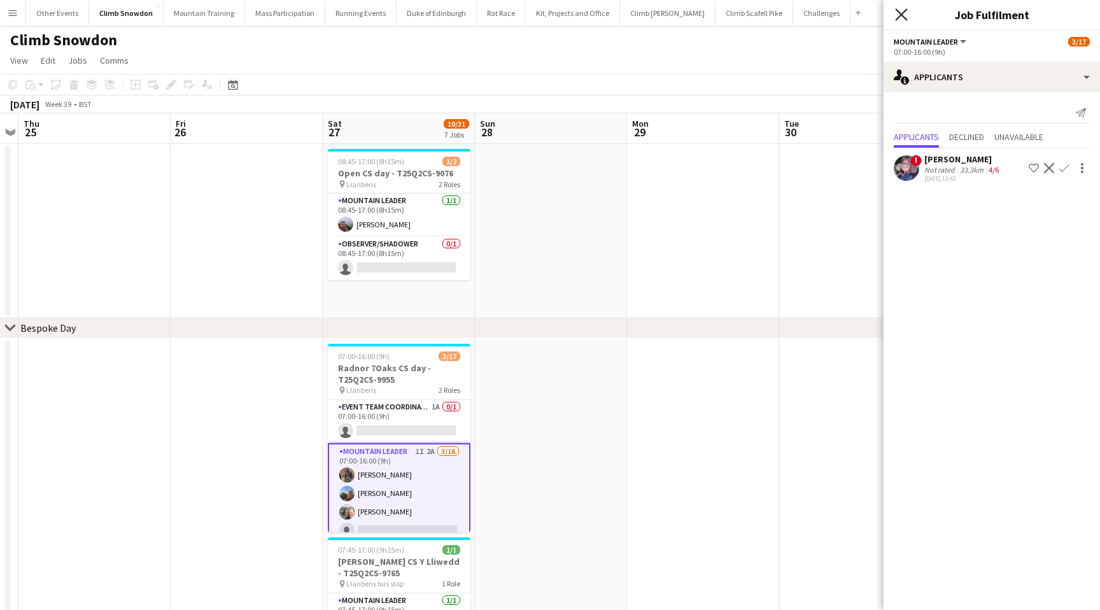
click at [903, 16] on icon at bounding box center [901, 14] width 12 height 12
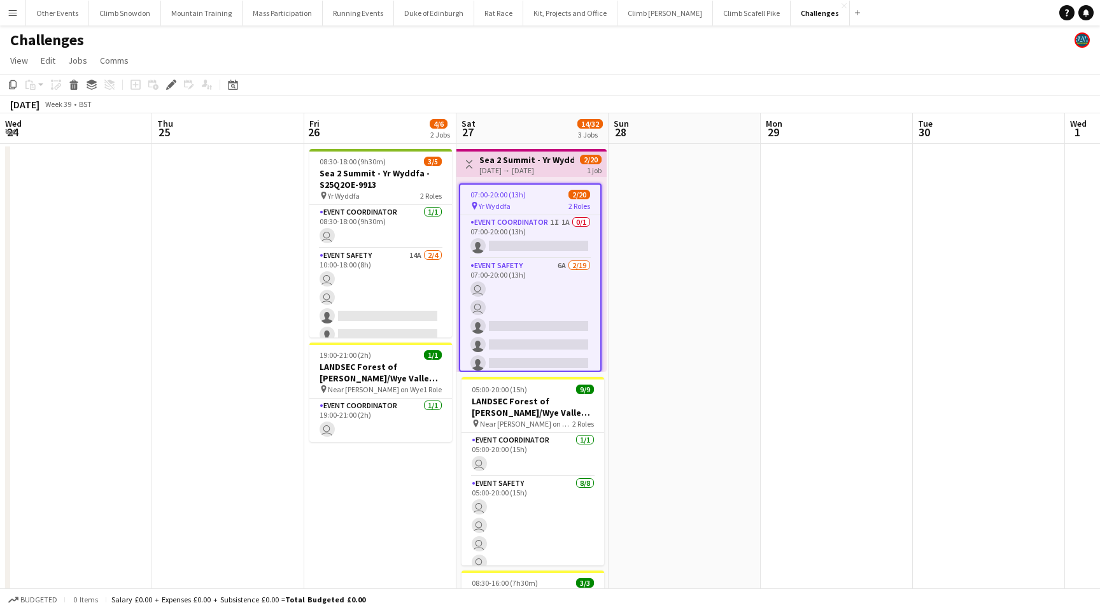
scroll to position [0, 438]
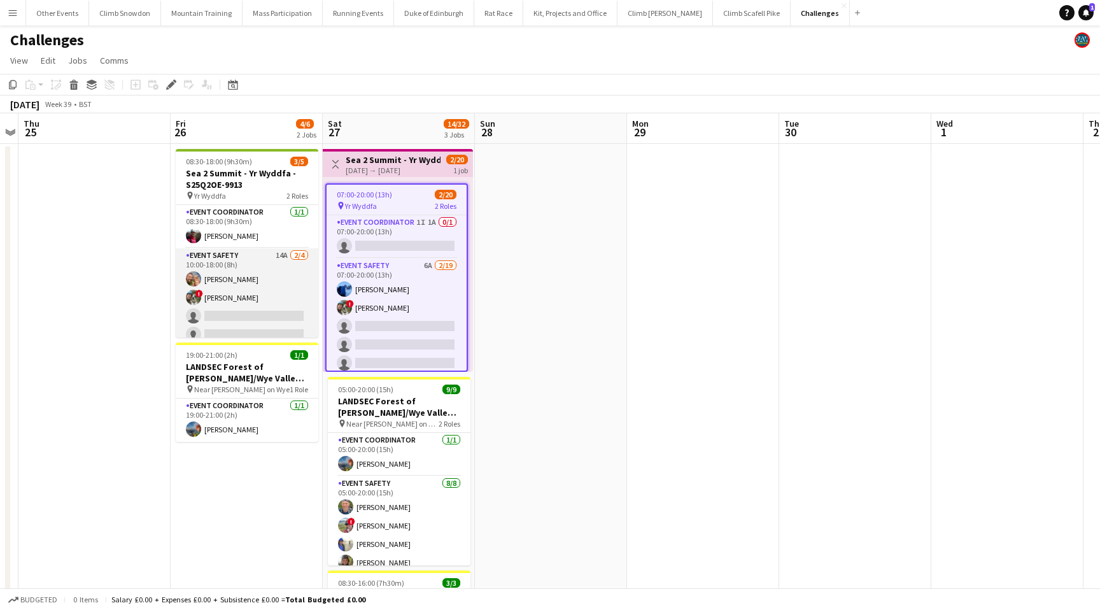
click at [267, 308] on app-card-role "Event Safety 14A 2/4 10:00-18:00 (8h) Rob Laing ! Tess Elias single-neutral-act…" at bounding box center [247, 297] width 143 height 99
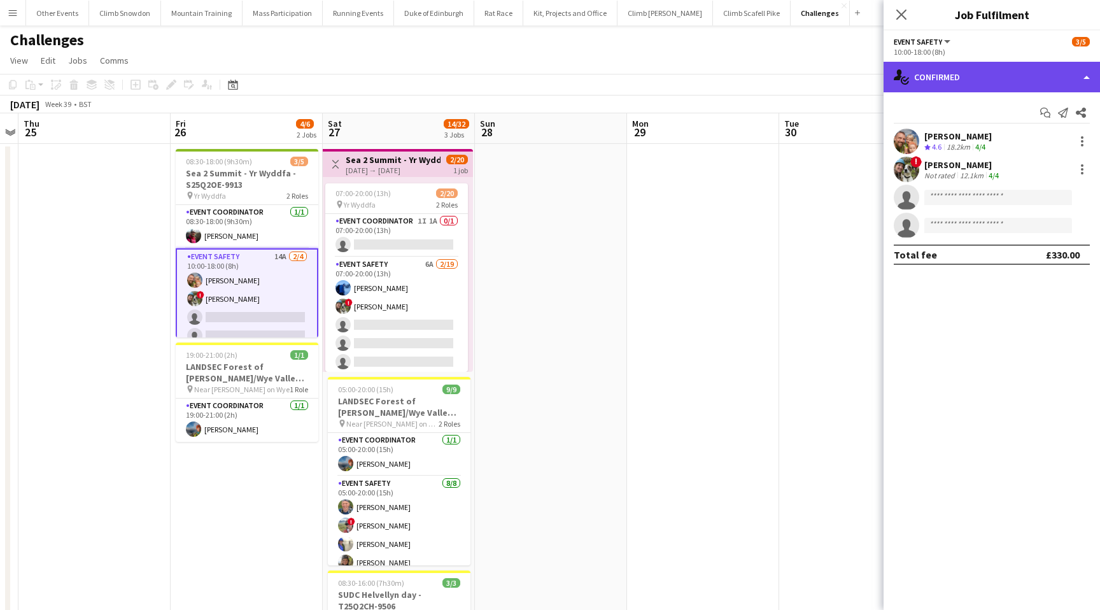
click at [988, 75] on div "single-neutral-actions-check-2 Confirmed" at bounding box center [992, 77] width 216 height 31
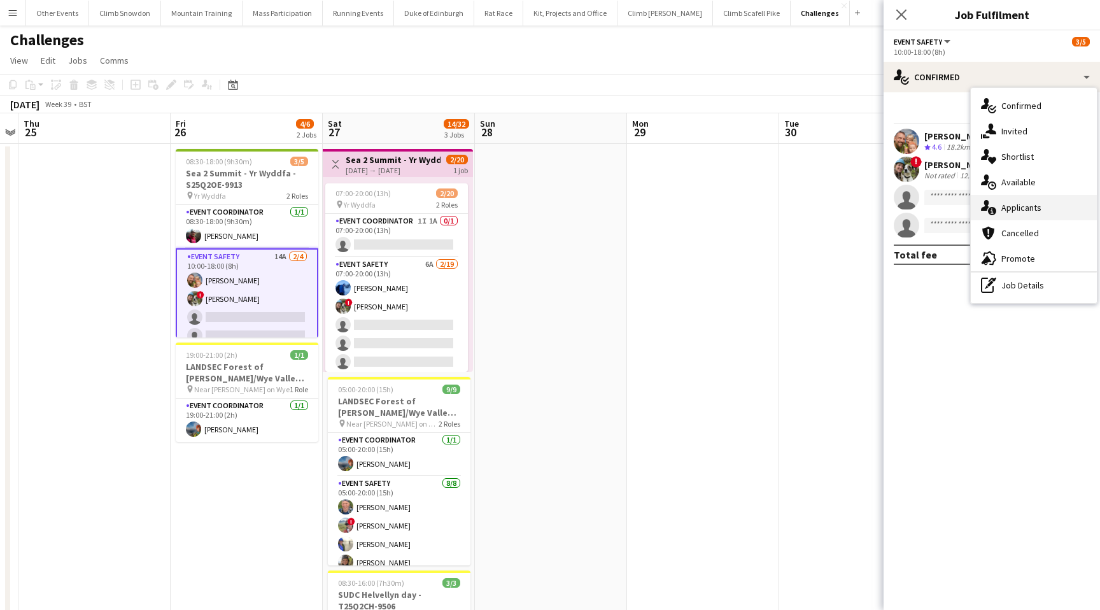
click at [1025, 204] on div "single-neutral-actions-information Applicants" at bounding box center [1034, 207] width 126 height 25
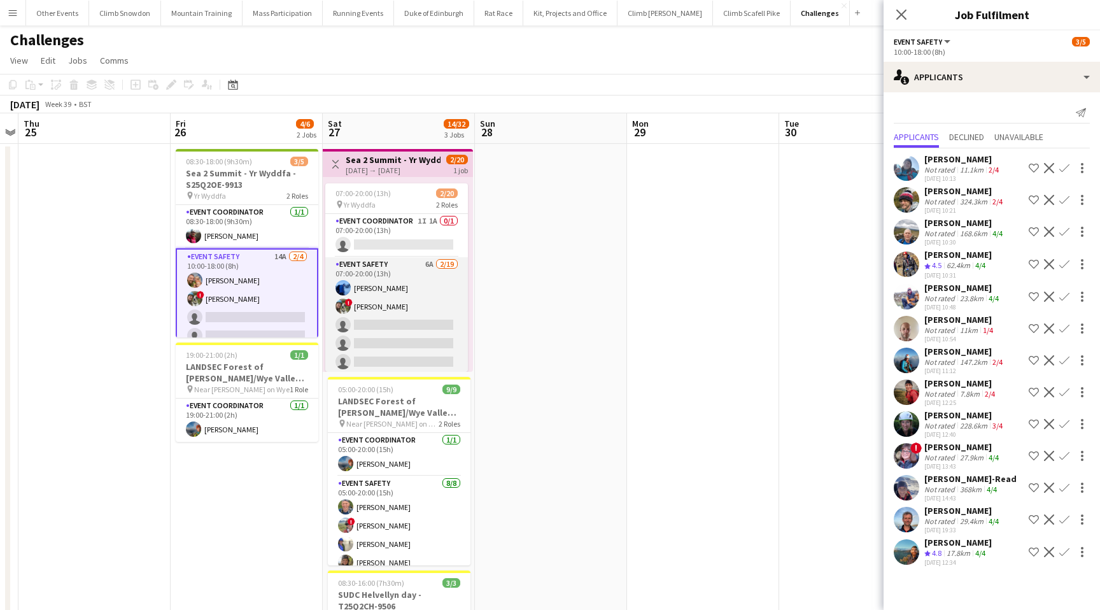
click at [435, 282] on app-card-role "Event Safety 6A 2/19 07:00-20:00 (13h) Sam Bradshaw ! Tess Elias single-neutral…" at bounding box center [396, 445] width 143 height 376
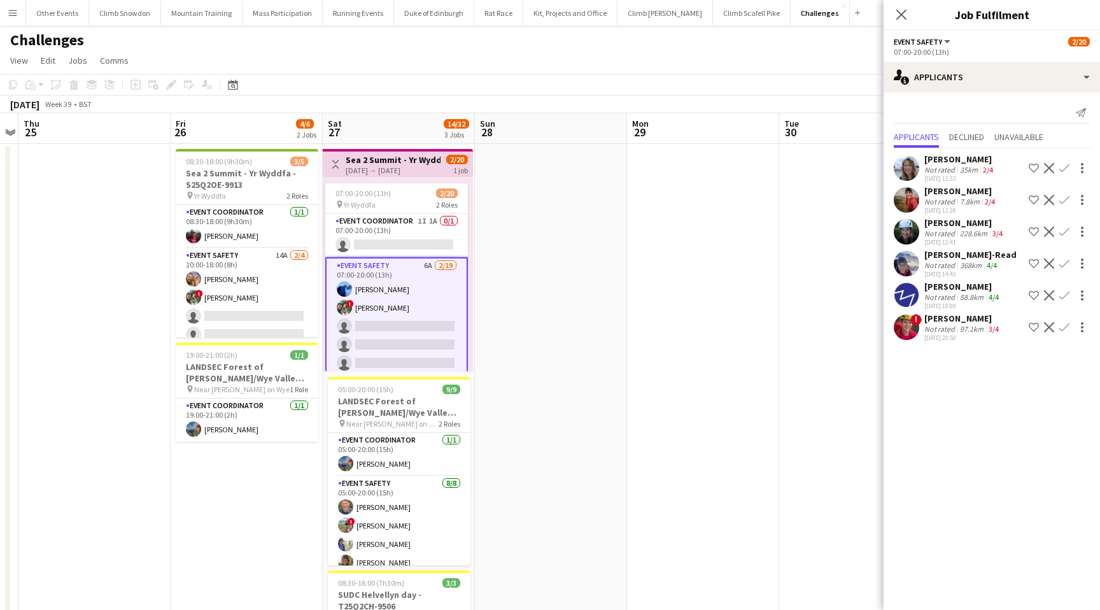
click at [1065, 166] on app-icon "Confirm" at bounding box center [1064, 168] width 10 height 10
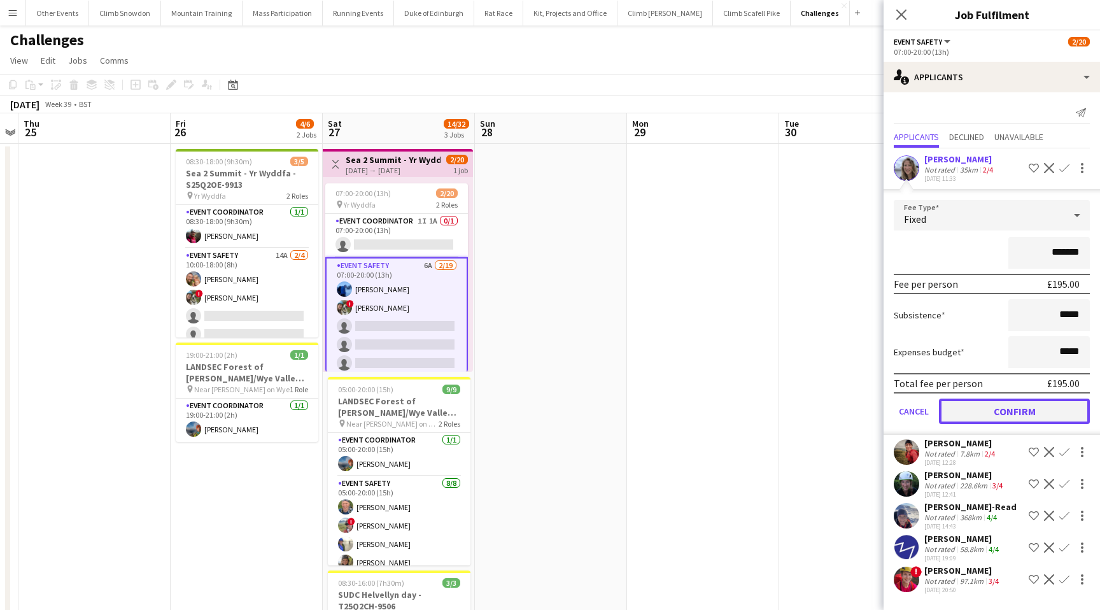
click at [1013, 408] on button "Confirm" at bounding box center [1014, 411] width 151 height 25
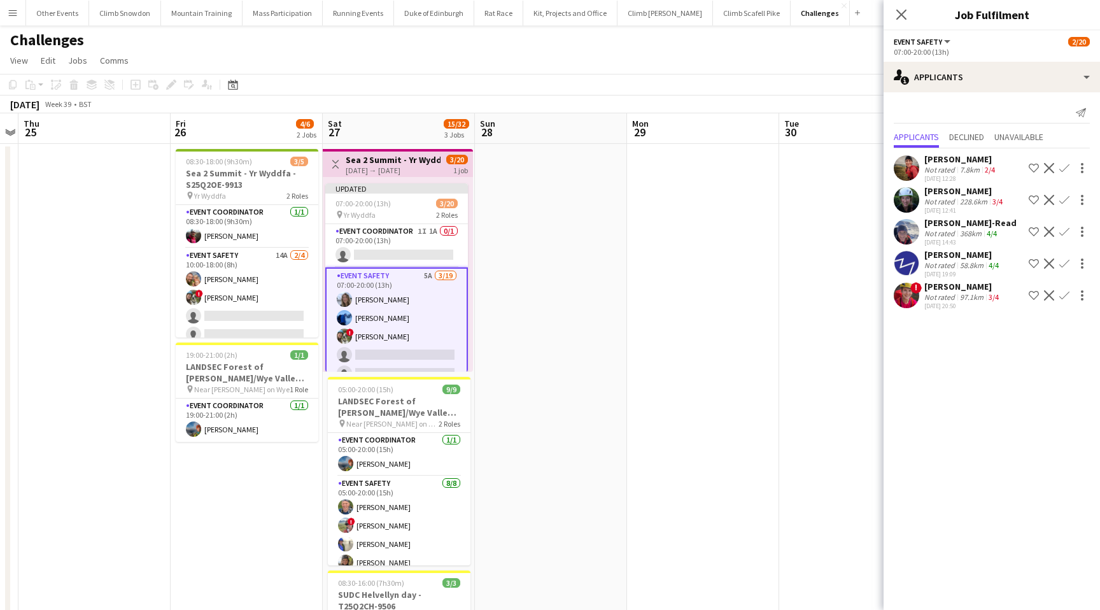
click at [1063, 262] on app-icon "Confirm" at bounding box center [1064, 263] width 10 height 10
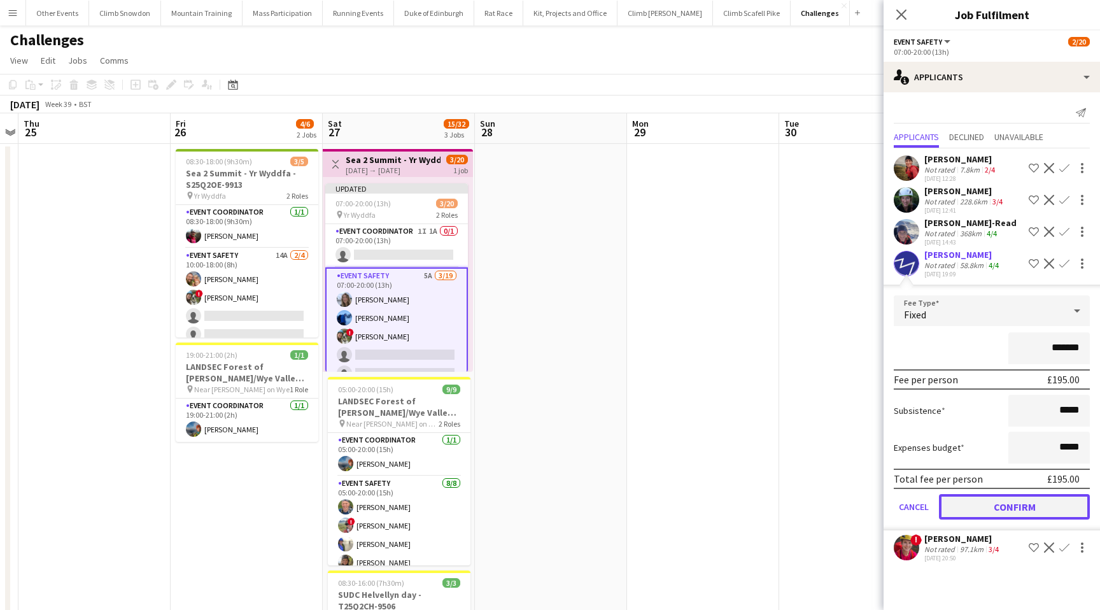
click at [1004, 506] on button "Confirm" at bounding box center [1014, 506] width 151 height 25
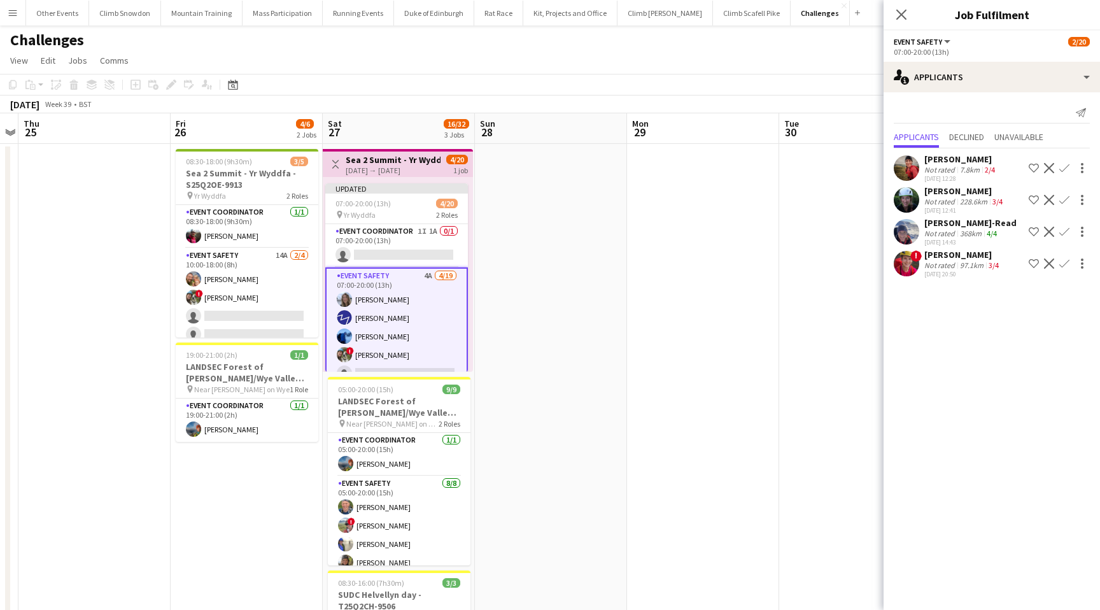
click at [922, 257] on div "! Emma Kershaw Not rated 97.1km 3/4 30-08-2025 20:50 Shortlist crew Decline Con…" at bounding box center [992, 263] width 216 height 29
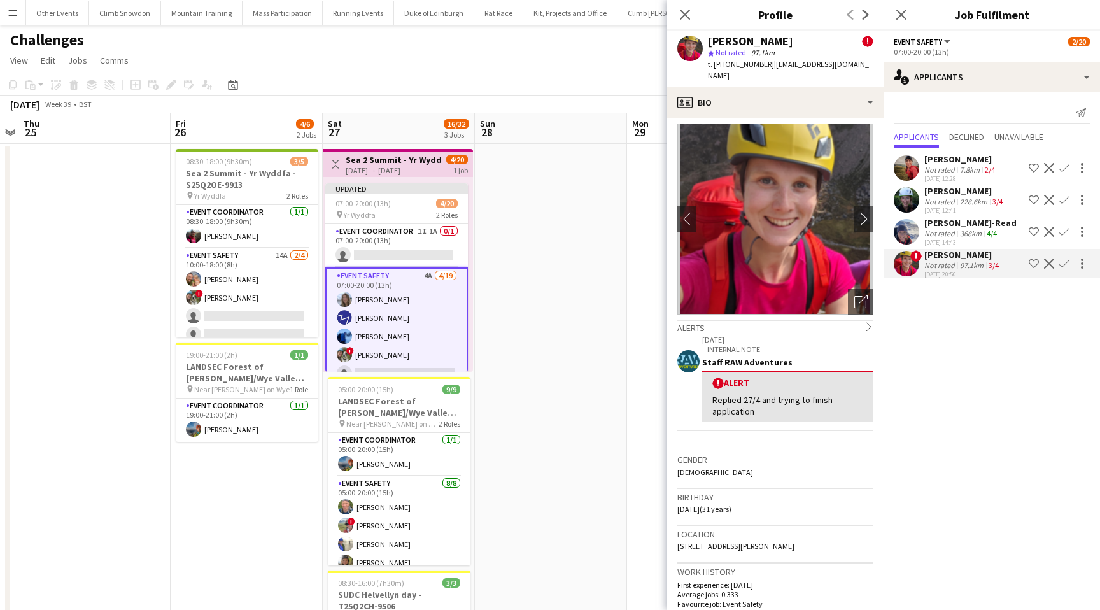
scroll to position [0, 0]
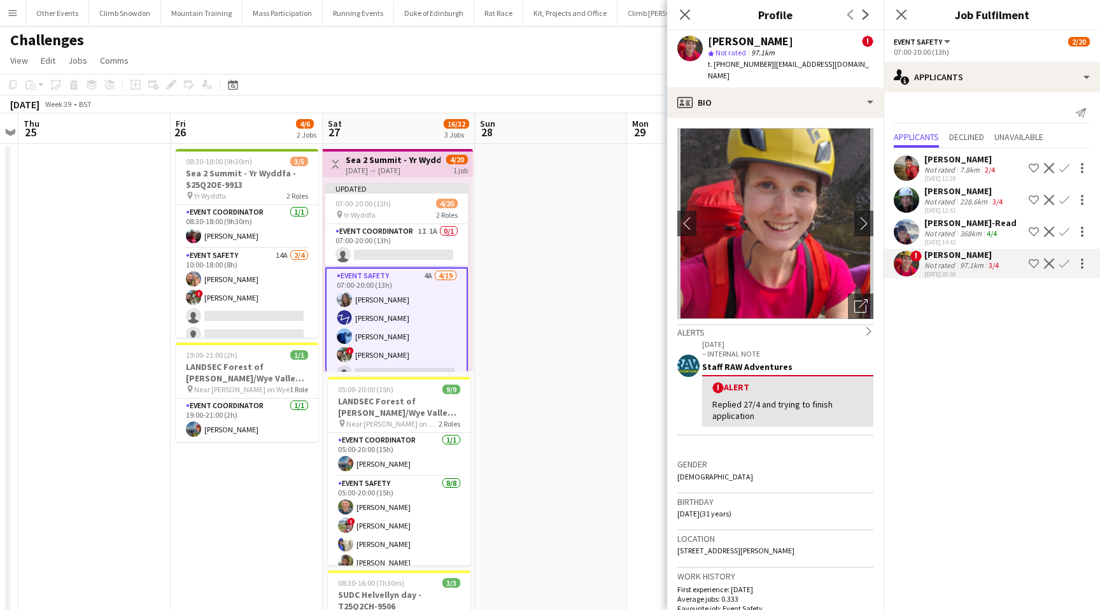
click at [1064, 262] on app-icon "Confirm" at bounding box center [1064, 263] width 10 height 10
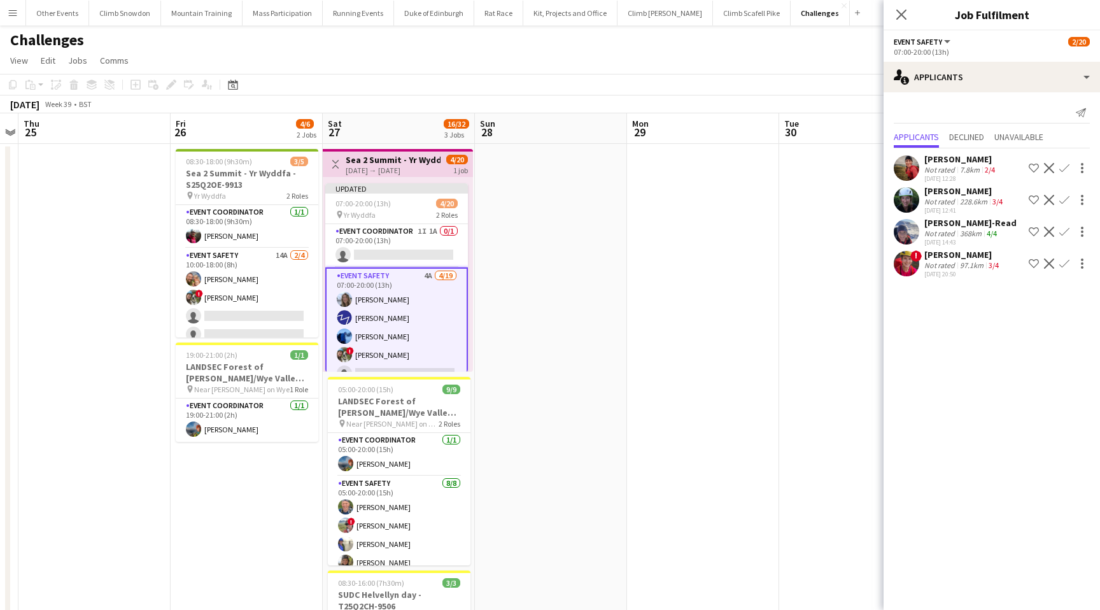
click at [1063, 262] on app-icon "Confirm" at bounding box center [1064, 263] width 10 height 10
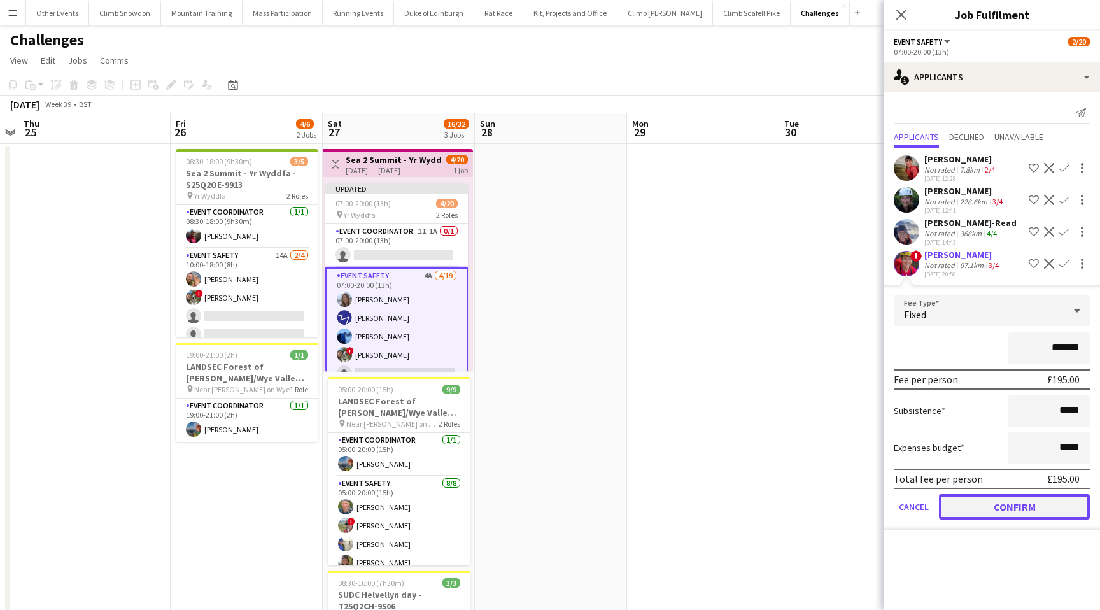
click at [993, 505] on button "Confirm" at bounding box center [1014, 506] width 151 height 25
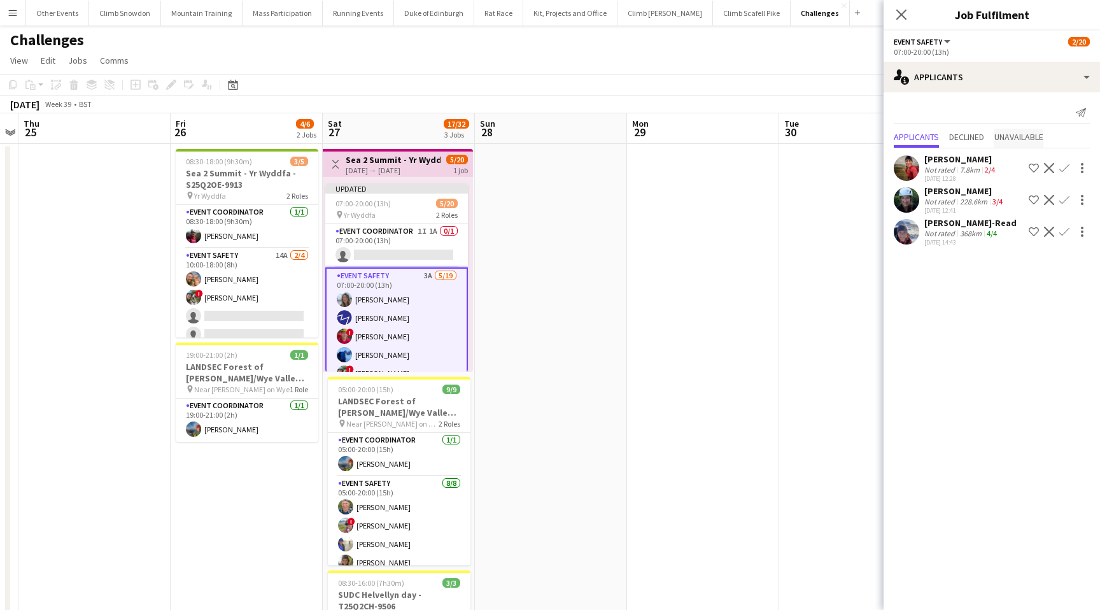
click at [1010, 134] on span "Unavailable" at bounding box center [1018, 136] width 49 height 9
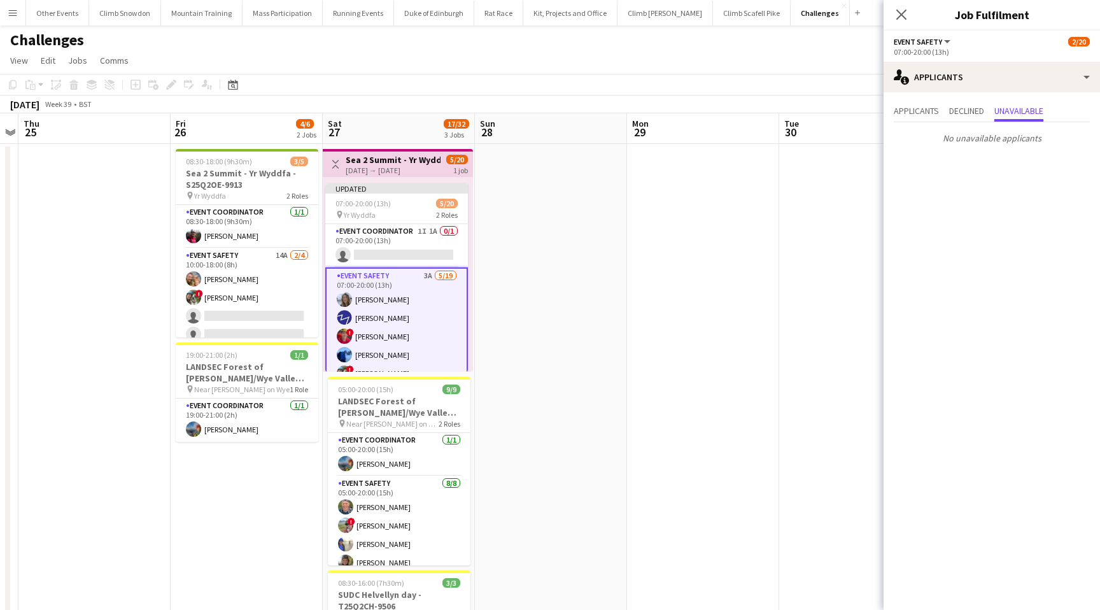
click at [949, 108] on div "Applicants Declined Unavailable" at bounding box center [992, 113] width 196 height 20
click at [965, 109] on span "Declined" at bounding box center [966, 110] width 35 height 9
click at [935, 106] on span "Applicants" at bounding box center [916, 110] width 45 height 9
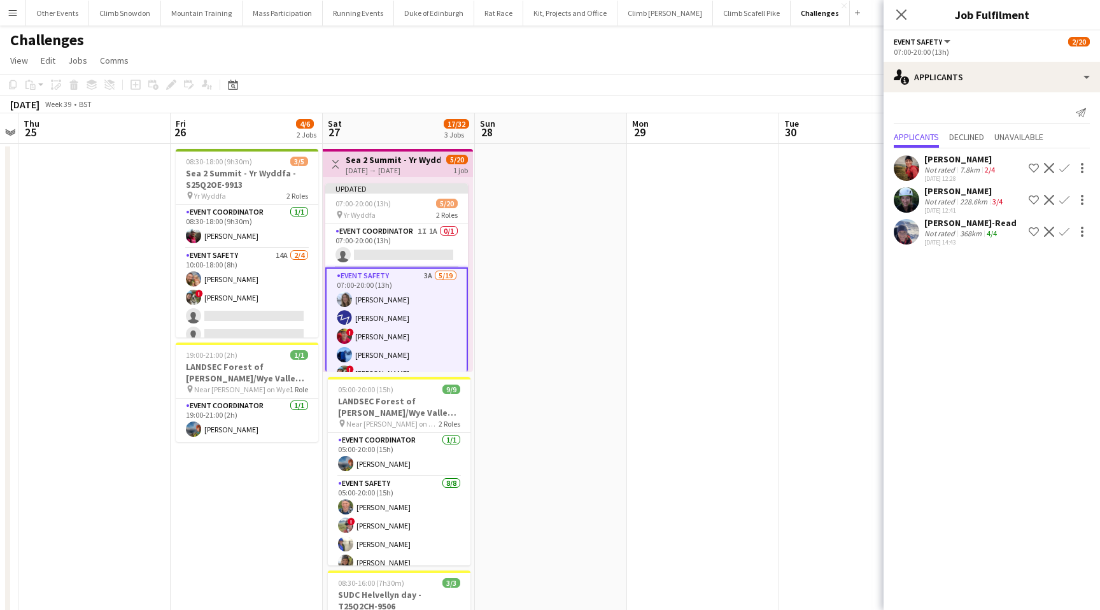
click at [821, 50] on app-page-menu "View Day view expanded Day view collapsed Month view Date picker Jump to today …" at bounding box center [550, 62] width 1100 height 24
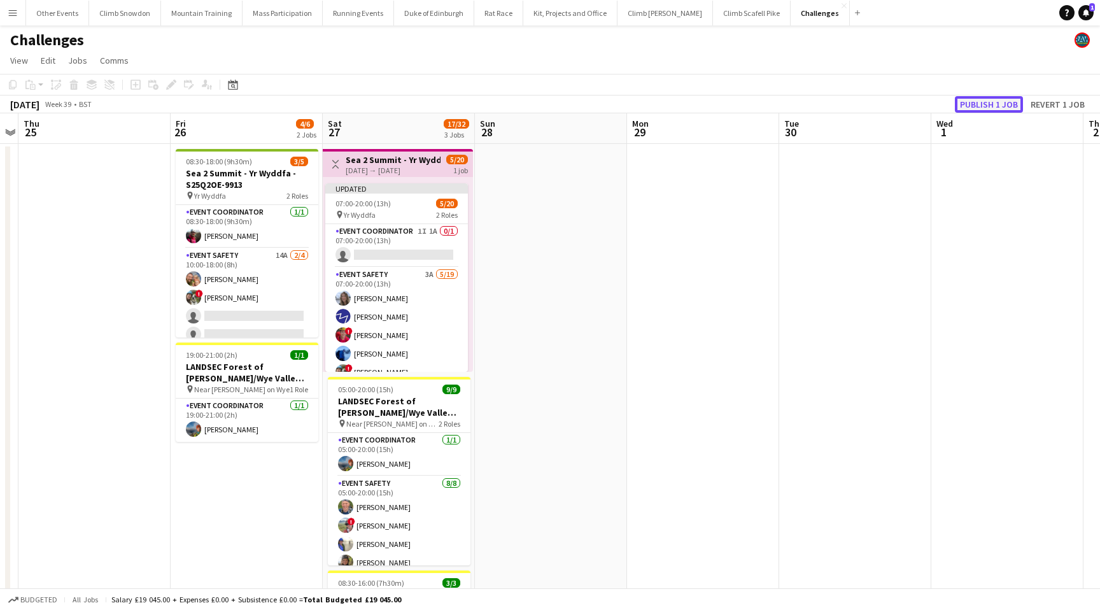
click at [983, 99] on button "Publish 1 job" at bounding box center [989, 104] width 68 height 17
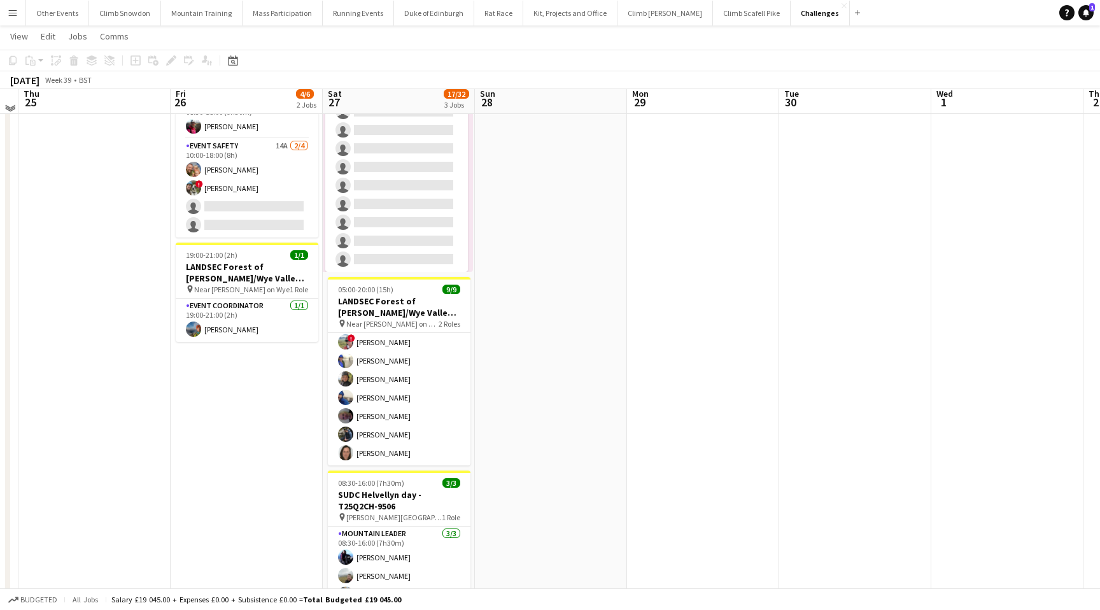
scroll to position [115, 0]
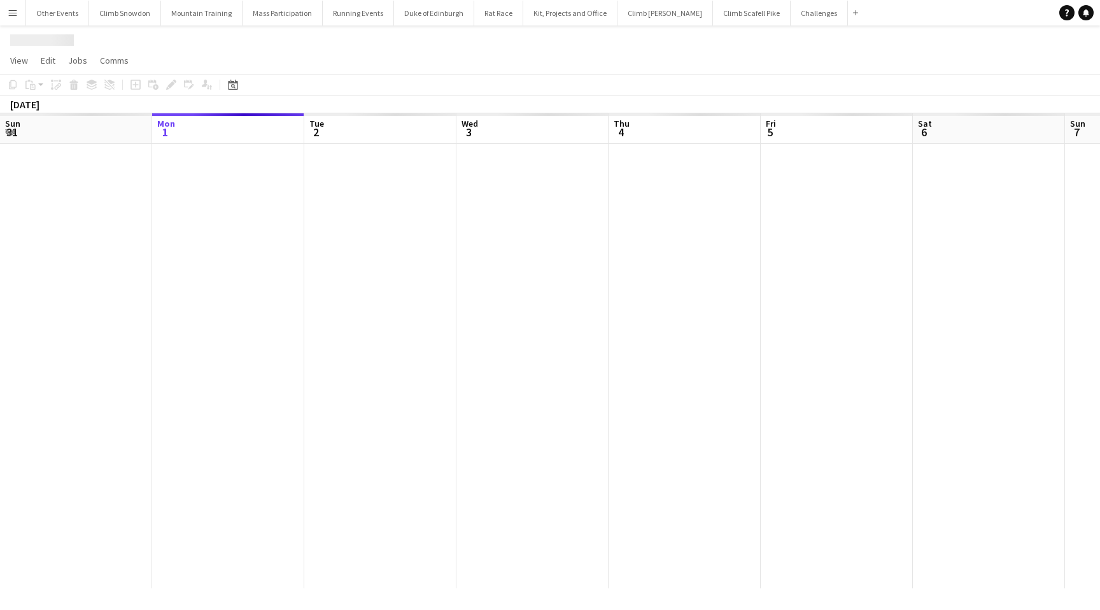
scroll to position [0, 438]
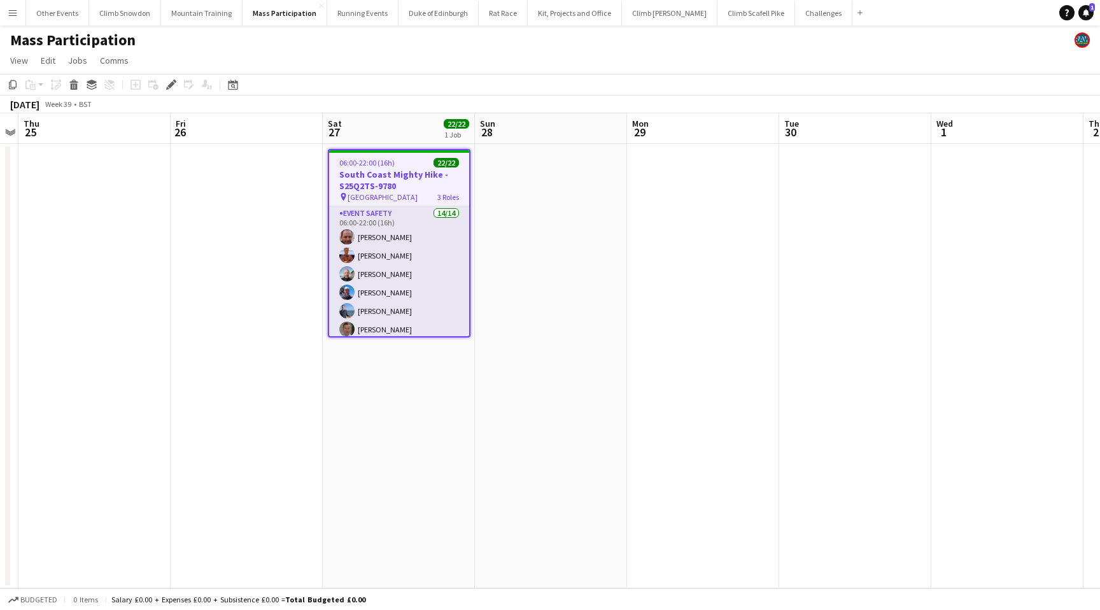
click at [434, 262] on app-card-role "Event Safety 14/14 06:00-22:00 (16h) Tony Stevens Richard Foster Oliver Brother…" at bounding box center [399, 349] width 140 height 287
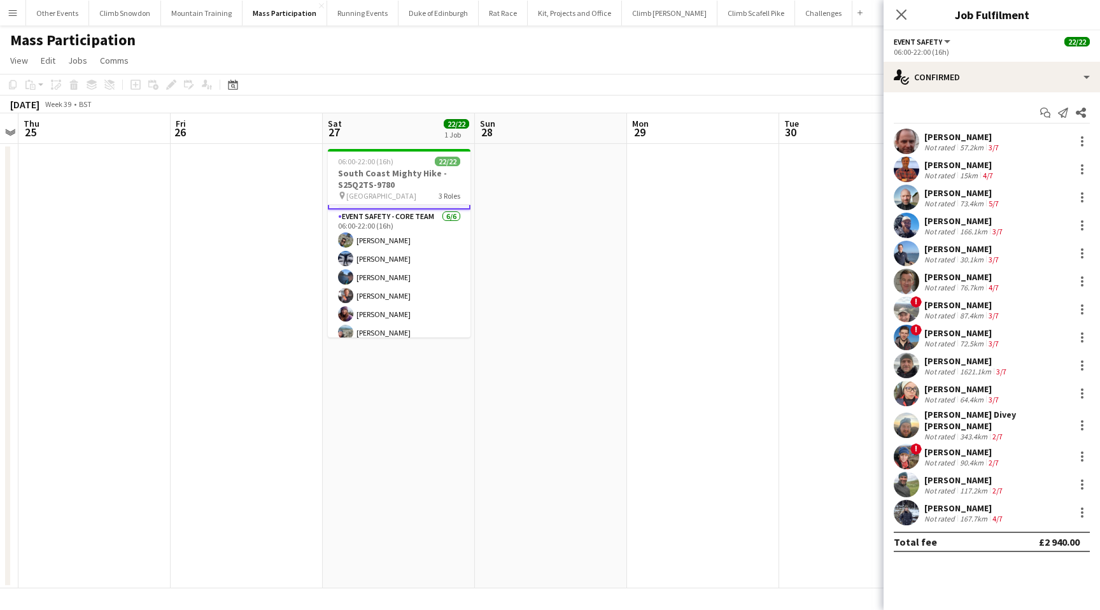
scroll to position [281, 0]
click at [422, 301] on app-card-role "Event Safety - Core Team 6/6 06:00-22:00 (16h) Amit Patel Oli Loveday Erin McLe…" at bounding box center [399, 300] width 143 height 136
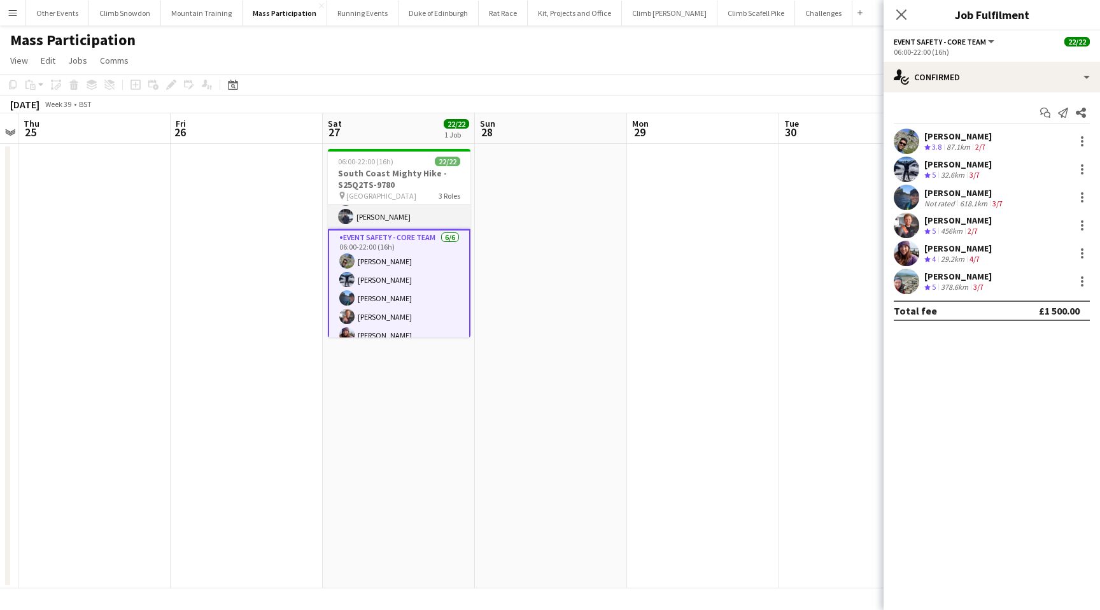
scroll to position [262, 0]
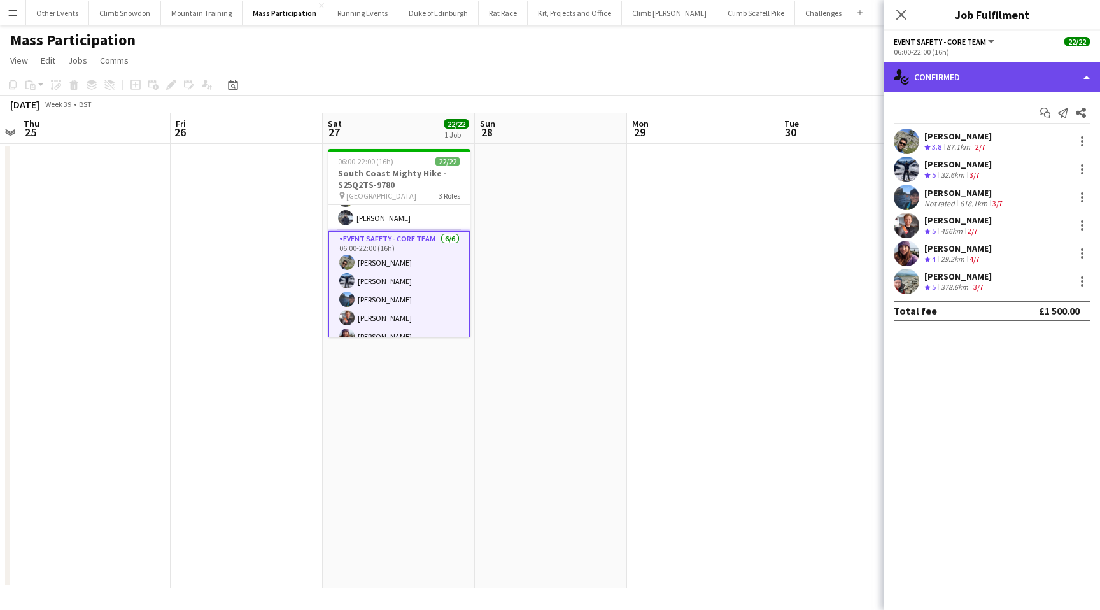
click at [965, 73] on div "single-neutral-actions-check-2 Confirmed" at bounding box center [992, 77] width 216 height 31
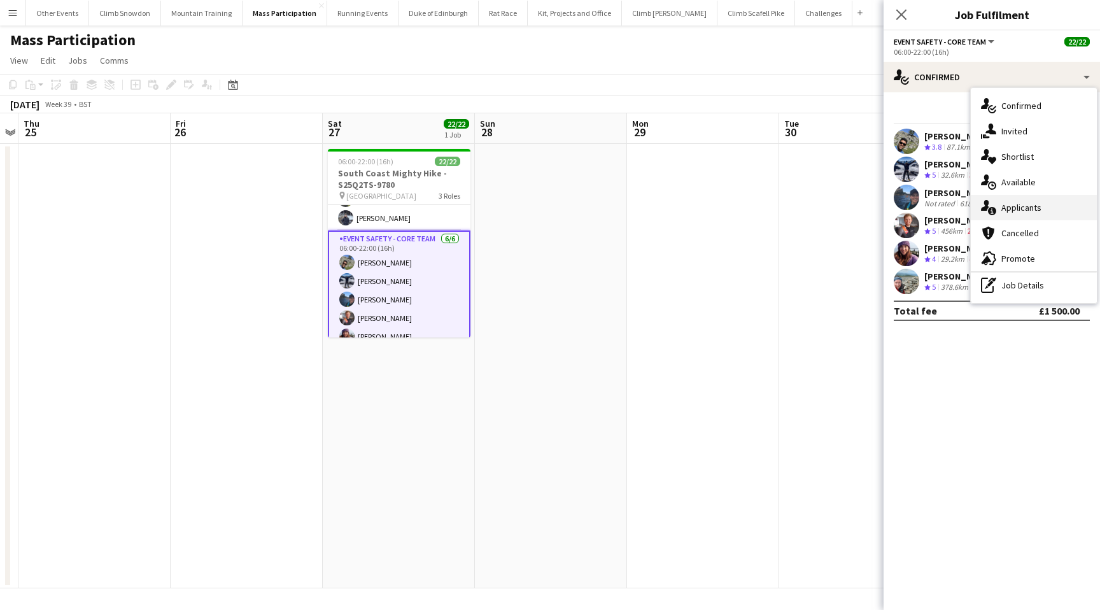
click at [1027, 210] on div "single-neutral-actions-information Applicants" at bounding box center [1034, 207] width 126 height 25
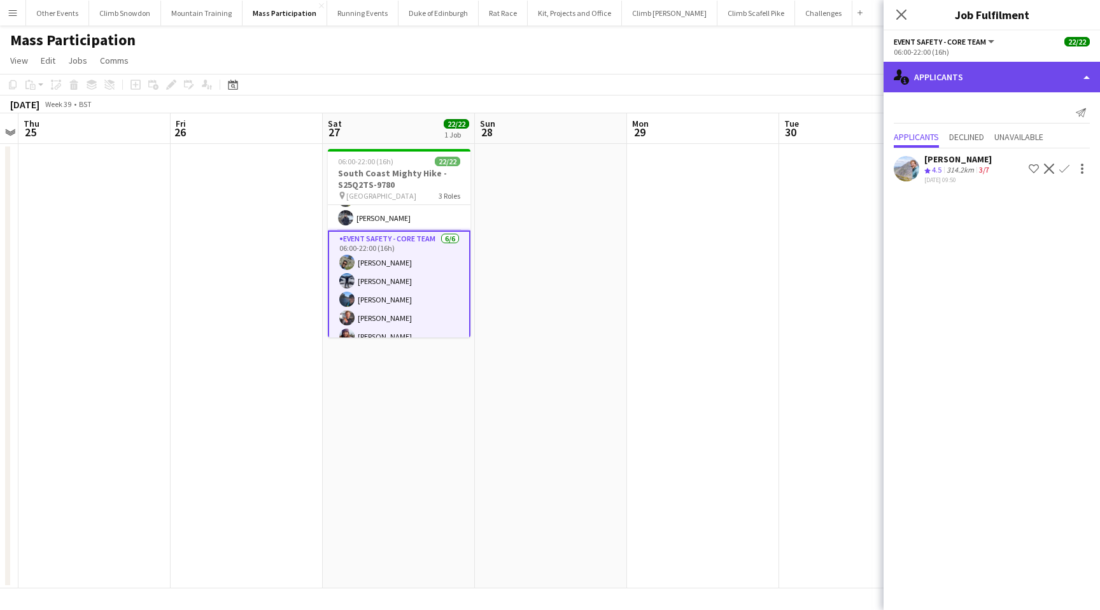
click at [961, 79] on div "single-neutral-actions-information Applicants" at bounding box center [992, 77] width 216 height 31
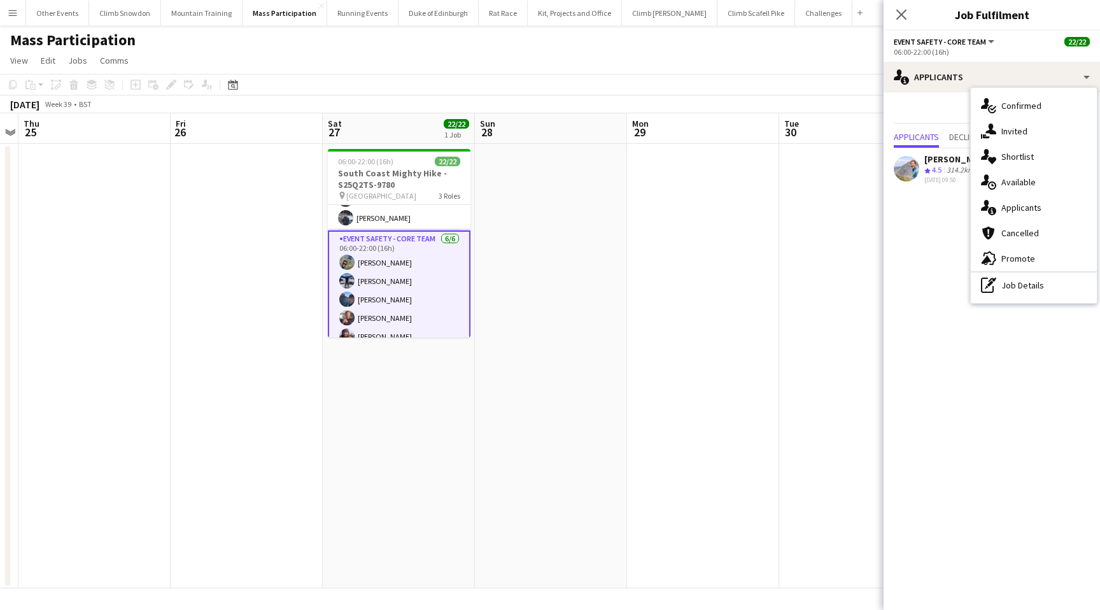
click at [855, 215] on app-date-cell at bounding box center [855, 366] width 152 height 444
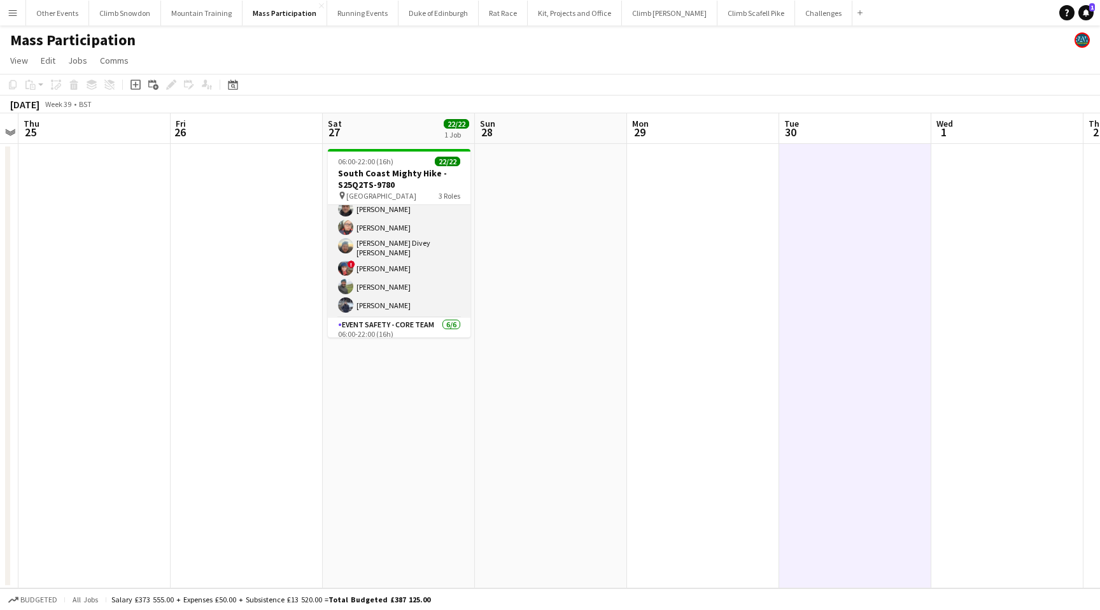
click at [448, 265] on app-card-role "Event Safety 14/14 06:00-22:00 (16h) Tony Stevens Richard Foster Oliver Brother…" at bounding box center [399, 174] width 143 height 287
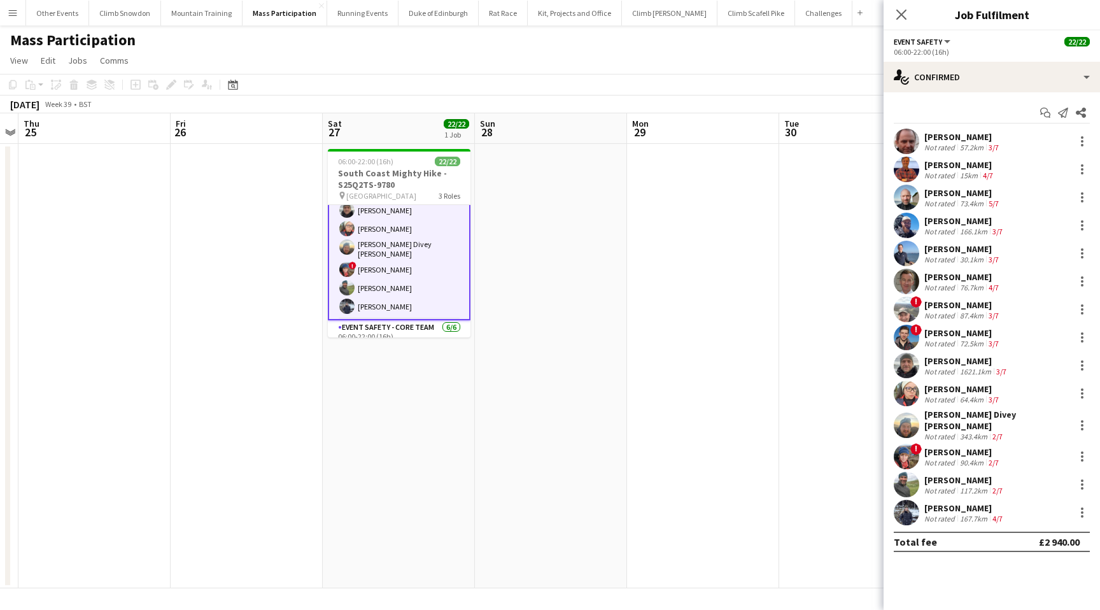
scroll to position [176, 0]
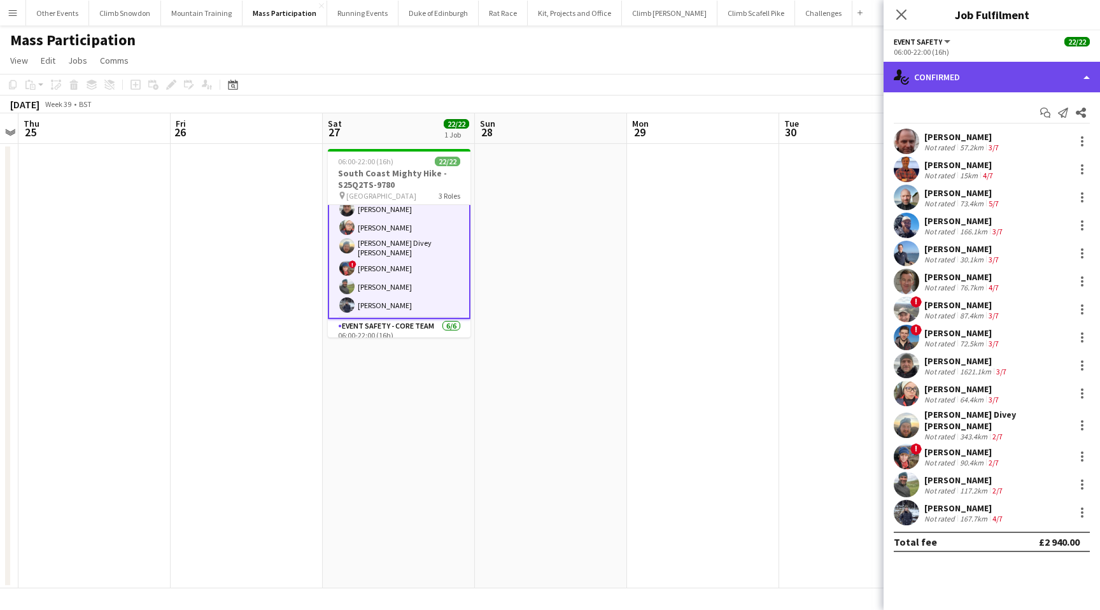
click at [957, 78] on div "single-neutral-actions-check-2 Confirmed" at bounding box center [992, 77] width 216 height 31
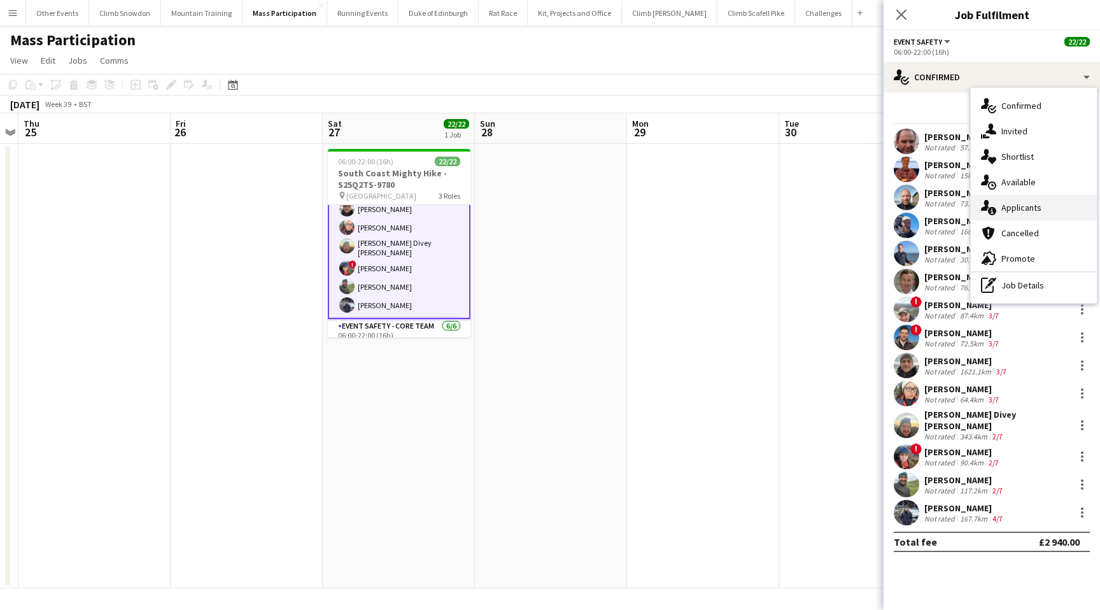
click at [1021, 206] on div "single-neutral-actions-information Applicants" at bounding box center [1034, 207] width 126 height 25
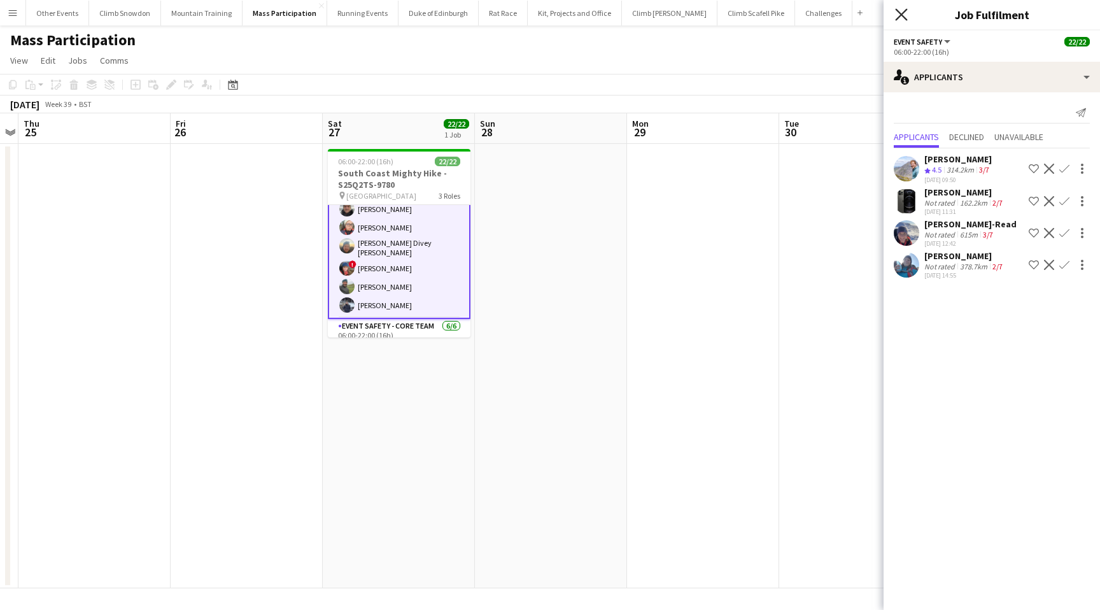
click at [902, 13] on icon "Close pop-in" at bounding box center [901, 14] width 12 height 12
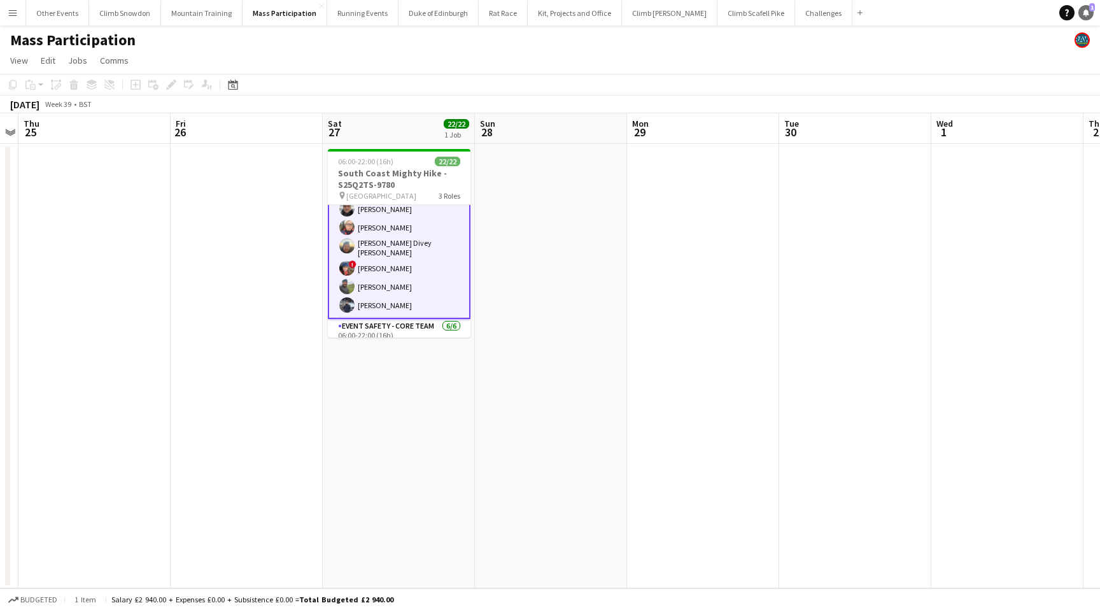
click at [1084, 13] on icon at bounding box center [1086, 12] width 6 height 6
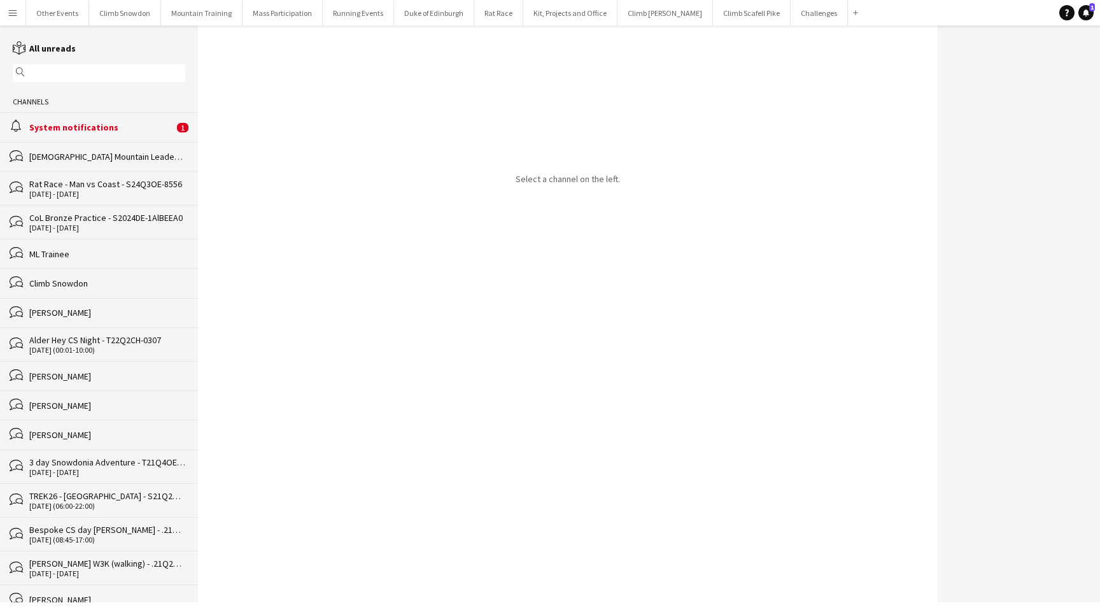
click at [55, 124] on div "System notifications" at bounding box center [101, 127] width 145 height 11
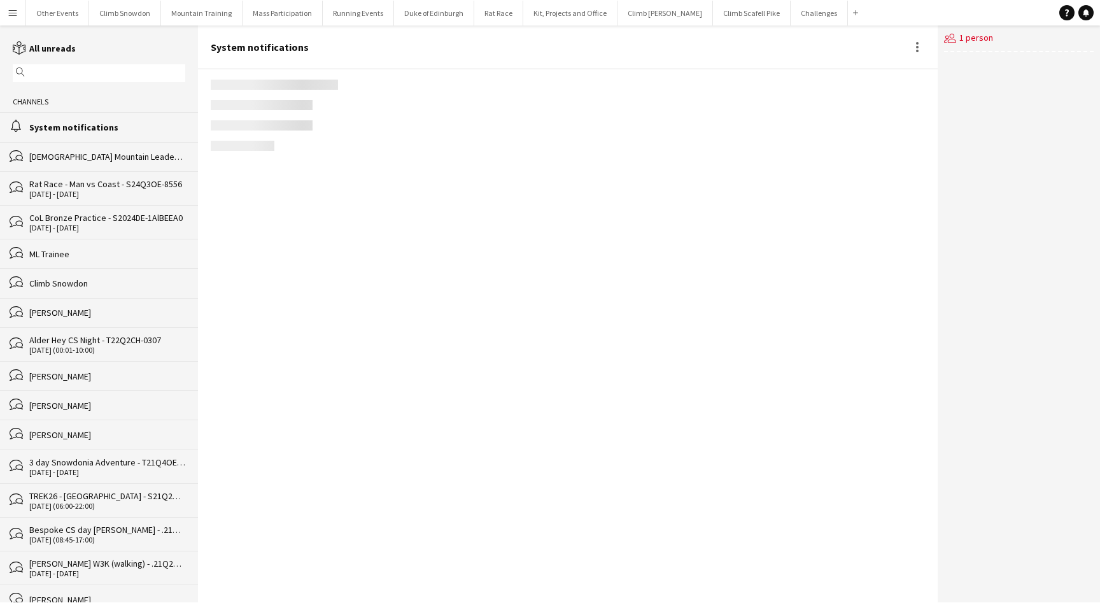
scroll to position [1587, 0]
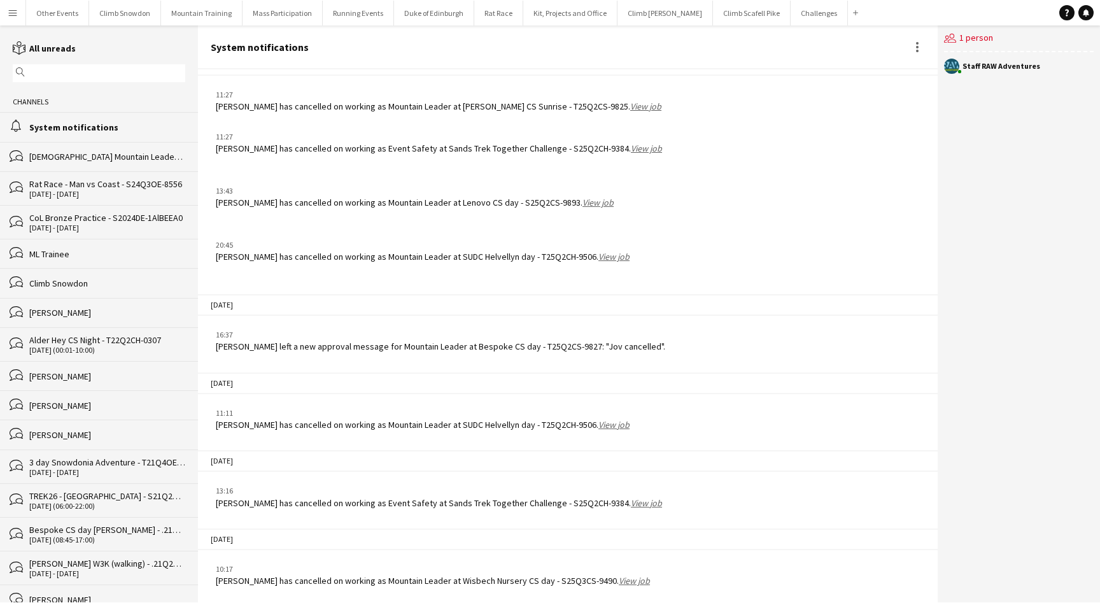
click at [633, 505] on link "View job" at bounding box center [646, 502] width 31 height 11
